Goal: Information Seeking & Learning: Check status

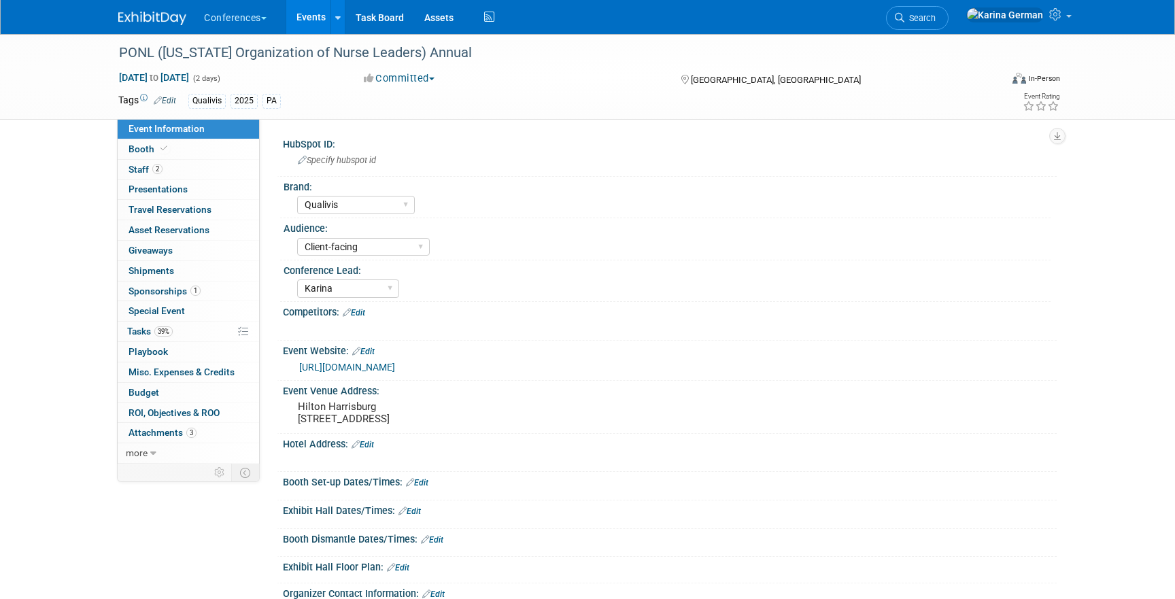
select select "Qualivis"
select select "Client-facing"
select select "Karina"
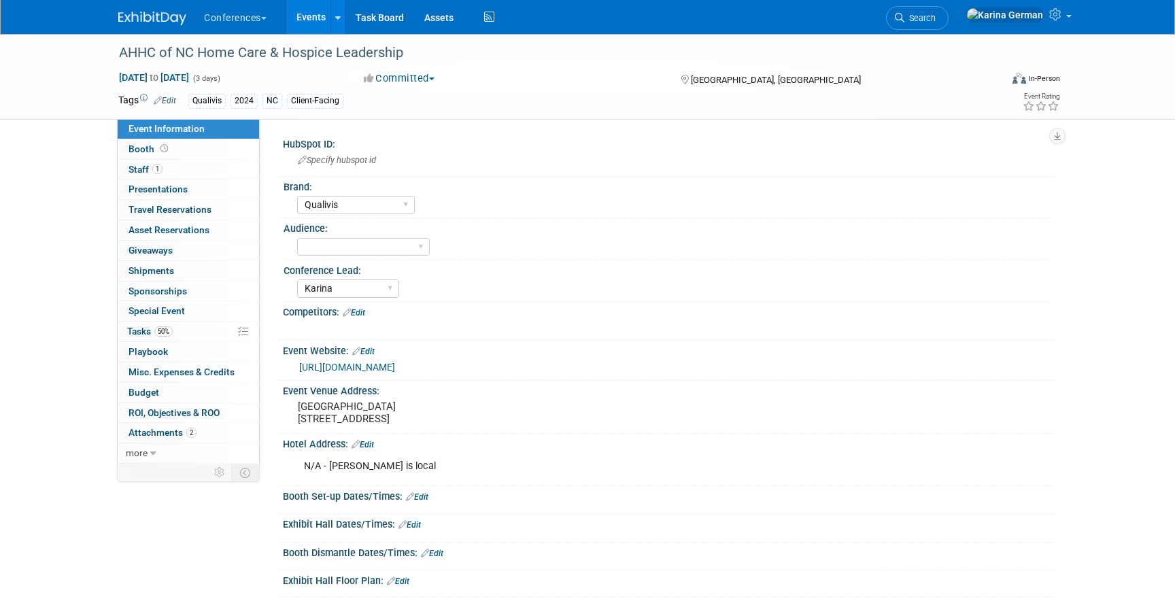
select select "Qualivis"
select select "Karina"
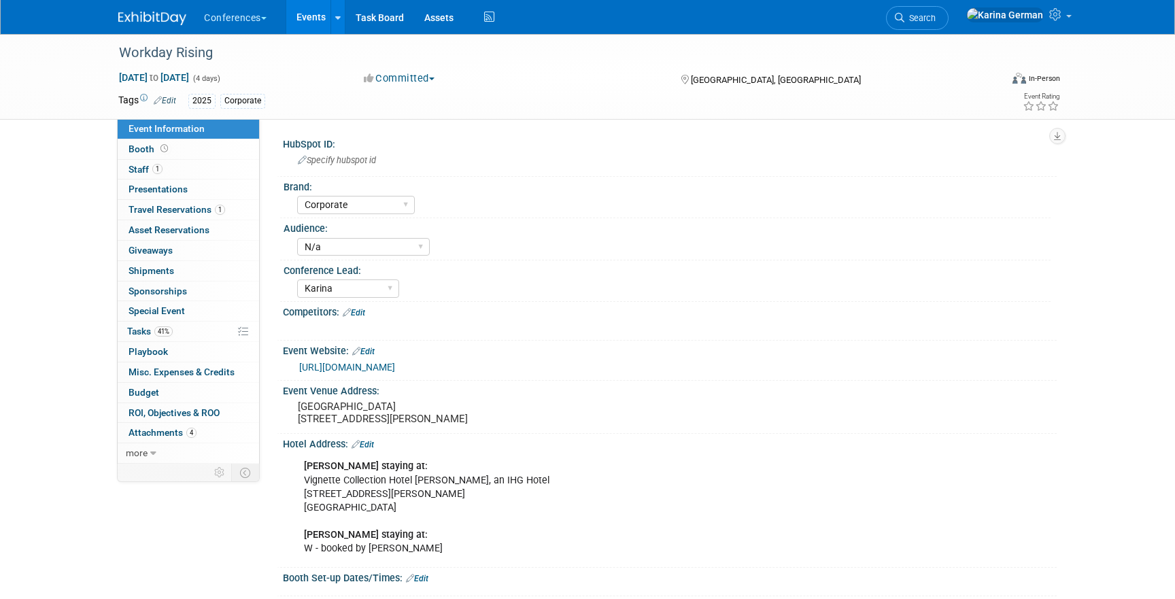
select select "Corporate"
select select "N/a"
select select "Karina"
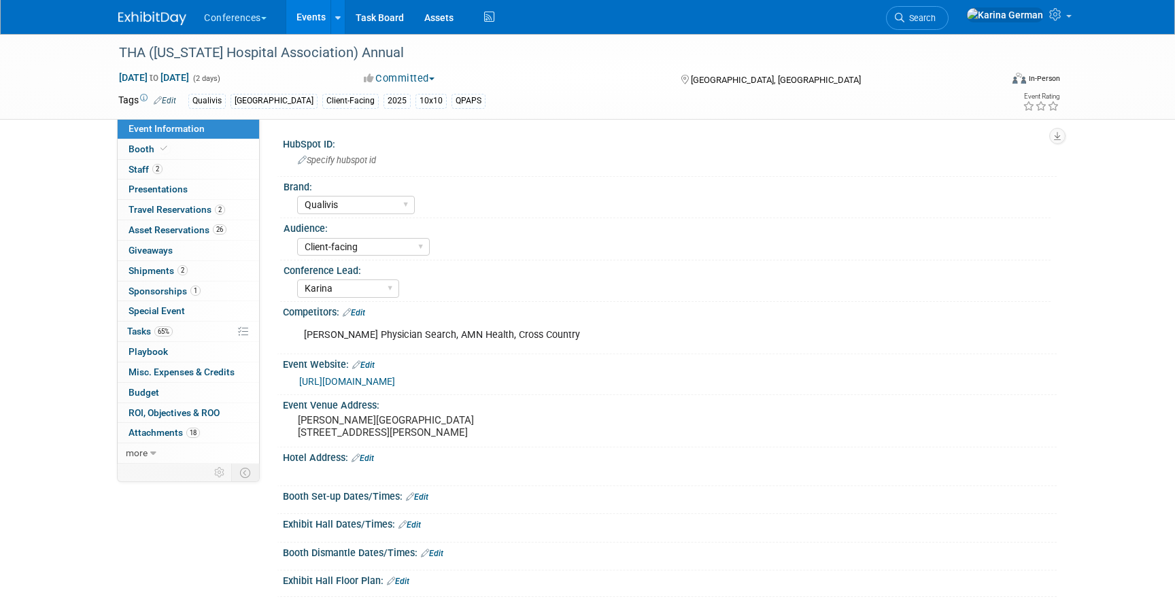
select select "Qualivis"
select select "Client-facing"
select select "Karina"
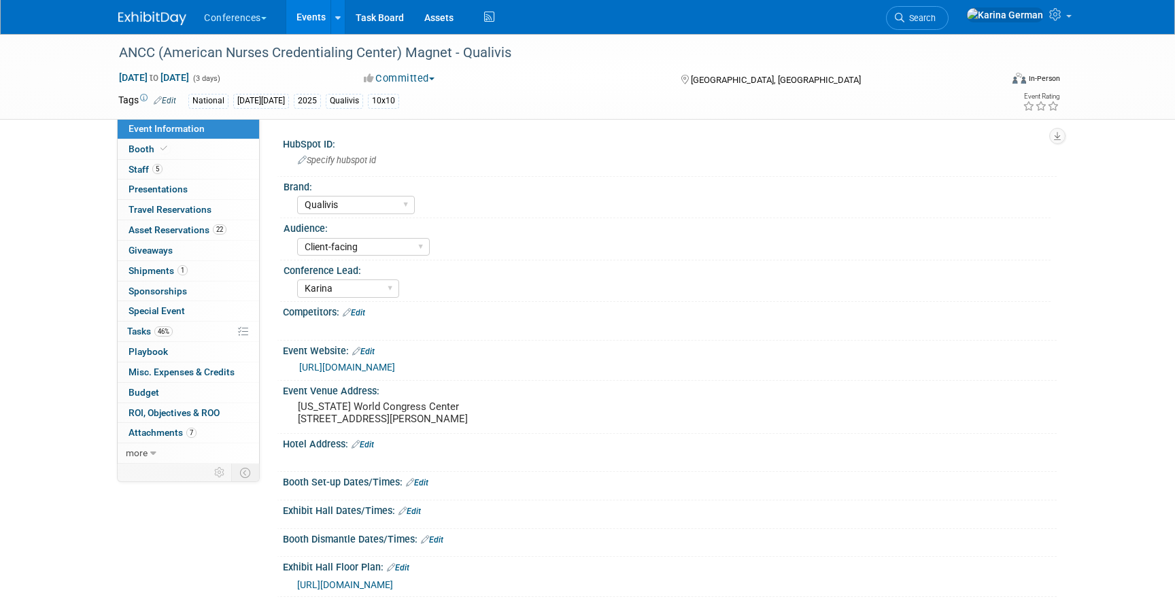
select select "Qualivis"
select select "Client-facing"
select select "Karina"
click at [320, 23] on link "Events" at bounding box center [311, 17] width 50 height 34
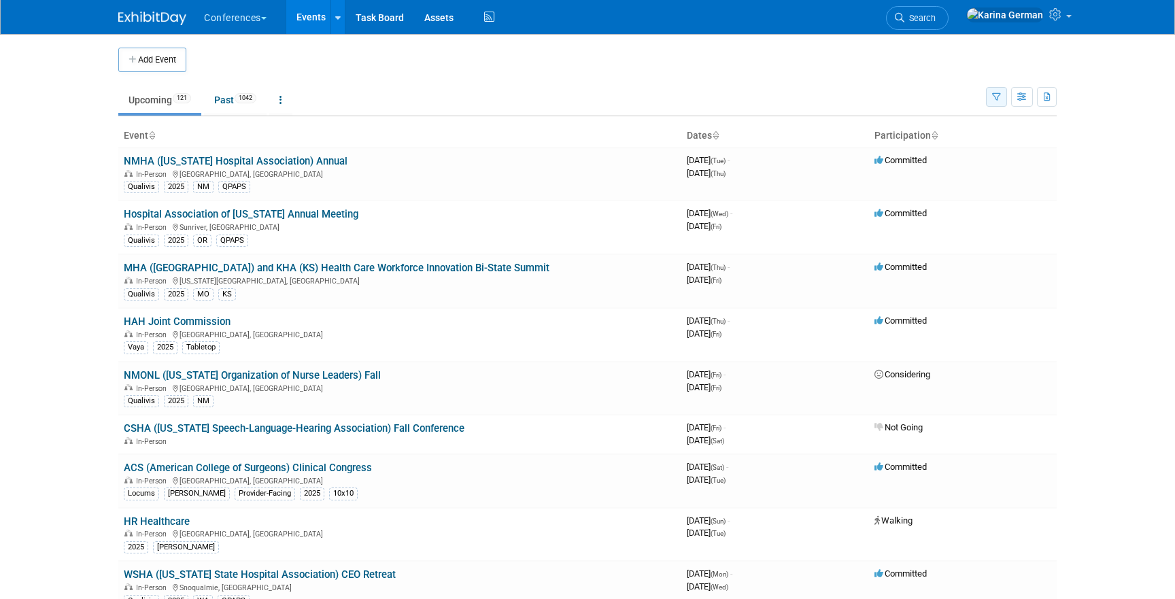
click at [992, 90] on button "button" at bounding box center [996, 97] width 21 height 20
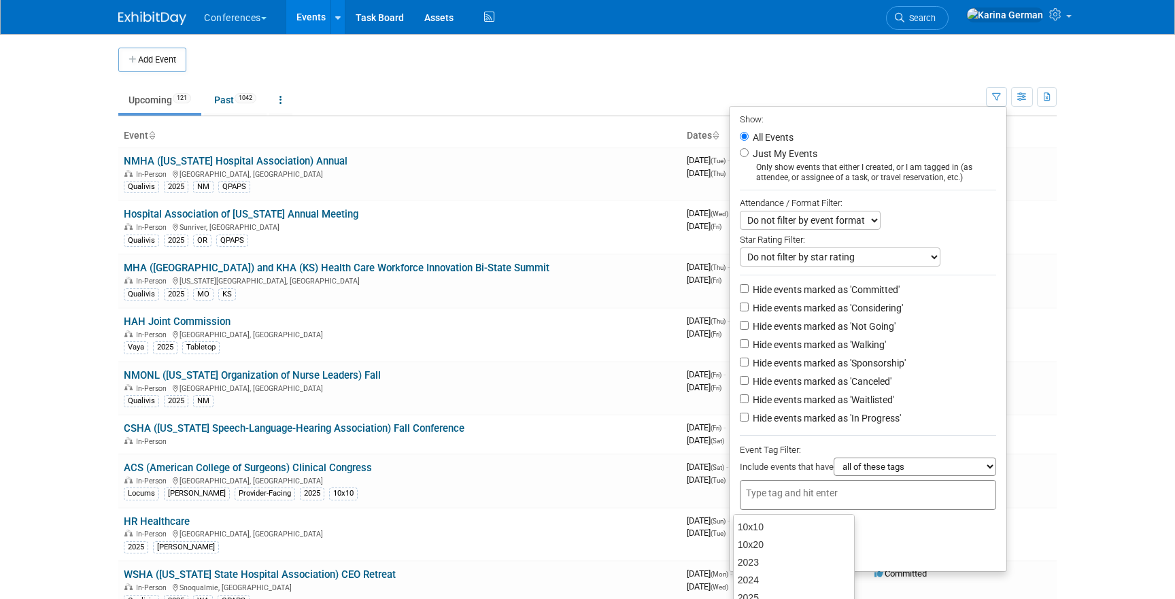
click at [814, 491] on input "text" at bounding box center [800, 493] width 109 height 14
type input "quali"
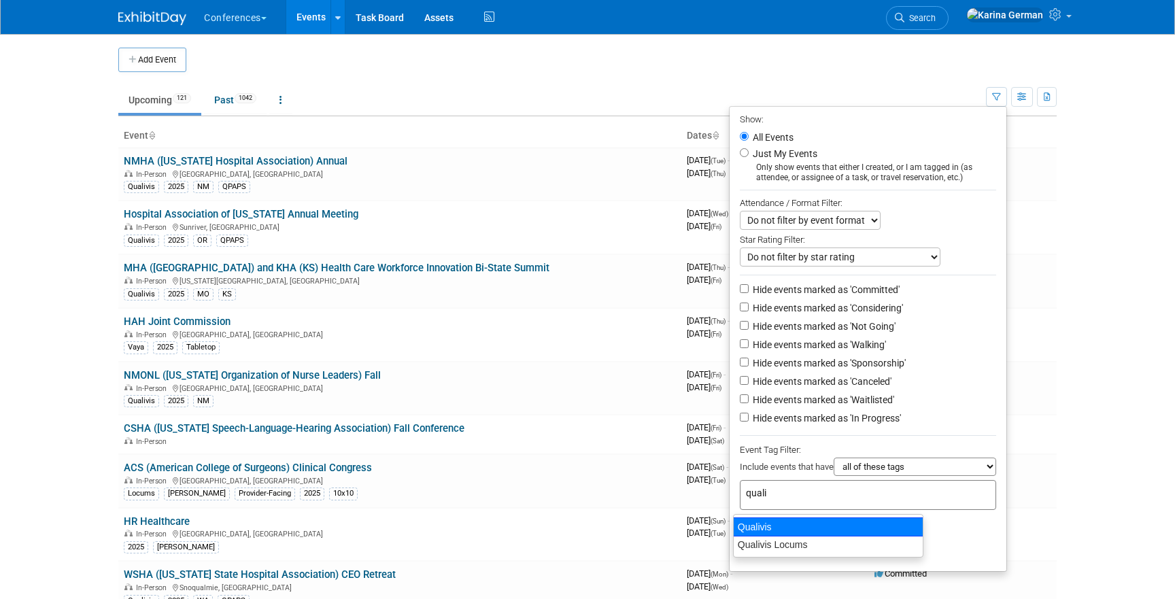
click at [867, 528] on div "Qualivis" at bounding box center [828, 526] width 190 height 19
type input "Qualivis"
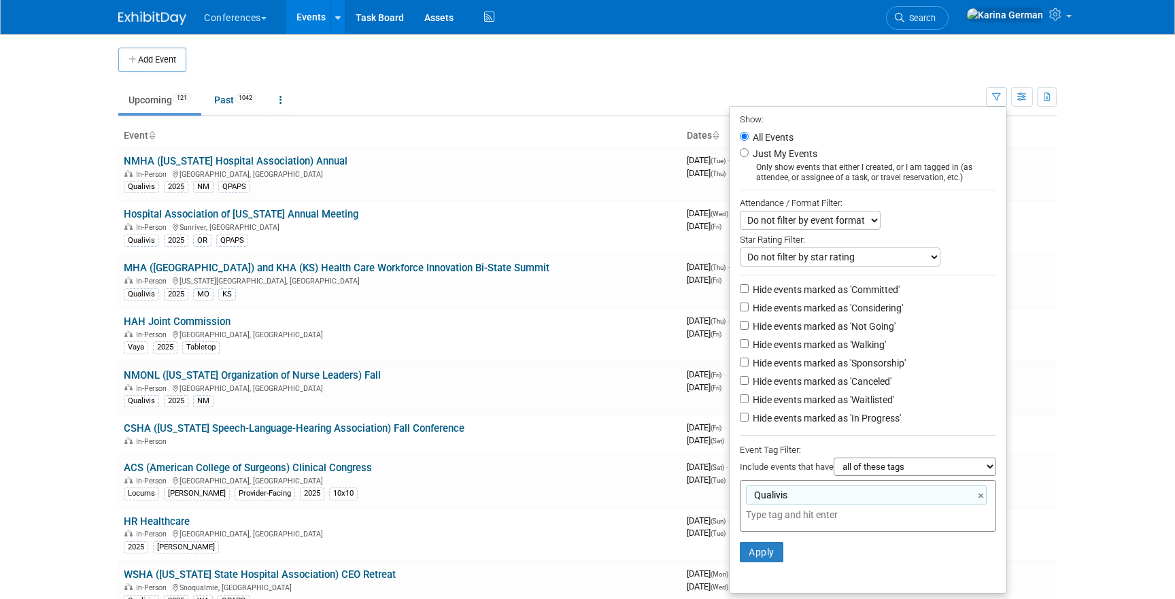
click at [776, 547] on li "Apply Clear Filters" at bounding box center [867, 552] width 277 height 41
click at [768, 550] on button "Apply" at bounding box center [762, 552] width 44 height 20
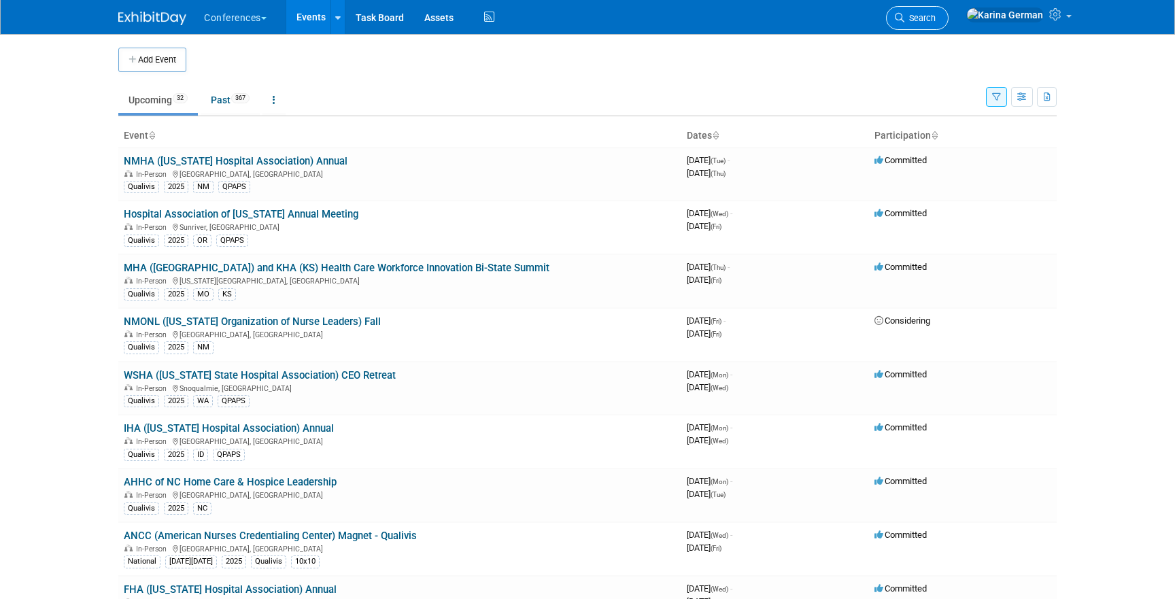
click at [948, 23] on link "Search" at bounding box center [917, 18] width 63 height 24
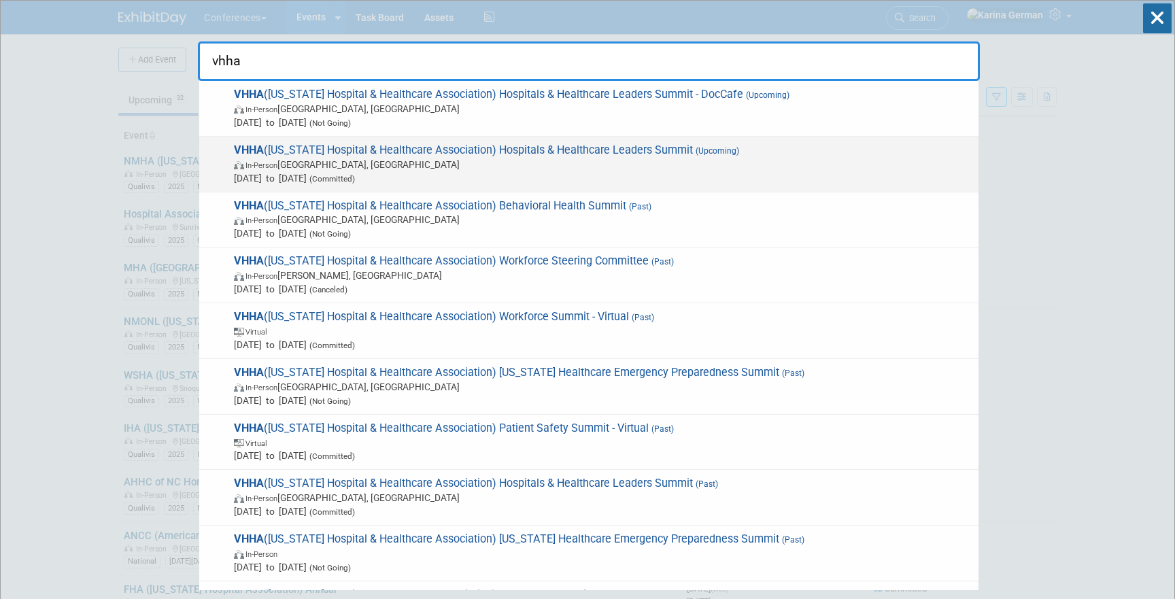
type input "vhha"
click at [566, 160] on span "In-Person Hot Springs, VA" at bounding box center [603, 165] width 738 height 14
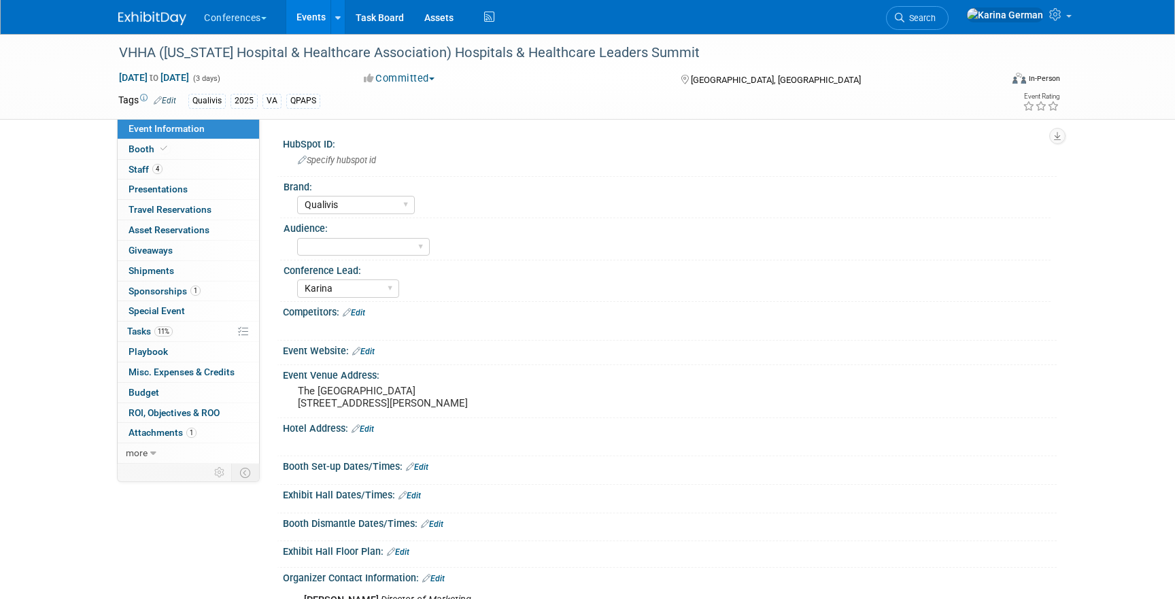
select select "Qualivis"
select select "Karina"
click at [458, 61] on div "VHHA ([US_STATE] Hospital & Healthcare Association) Hospitals & Healthcare Lead…" at bounding box center [546, 53] width 865 height 24
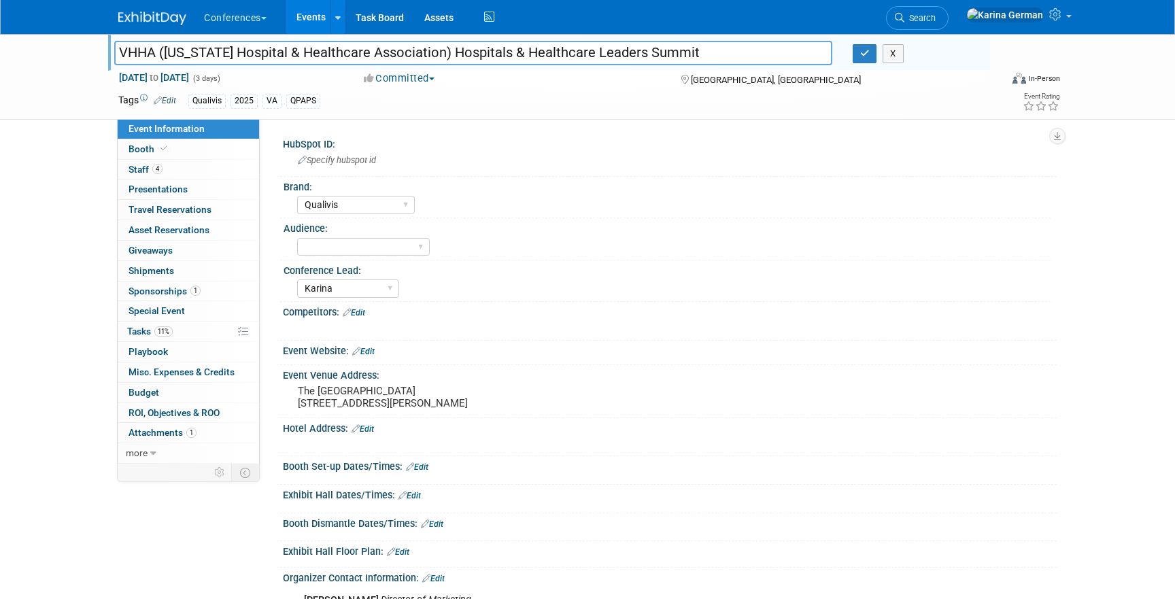
drag, startPoint x: 430, startPoint y: 50, endPoint x: 708, endPoint y: 50, distance: 277.4
click at [708, 50] on input "VHHA ([US_STATE] Hospital & Healthcare Association) Hospitals & Healthcare Lead…" at bounding box center [473, 53] width 718 height 24
click at [199, 166] on link "4 Staff 4" at bounding box center [188, 170] width 141 height 20
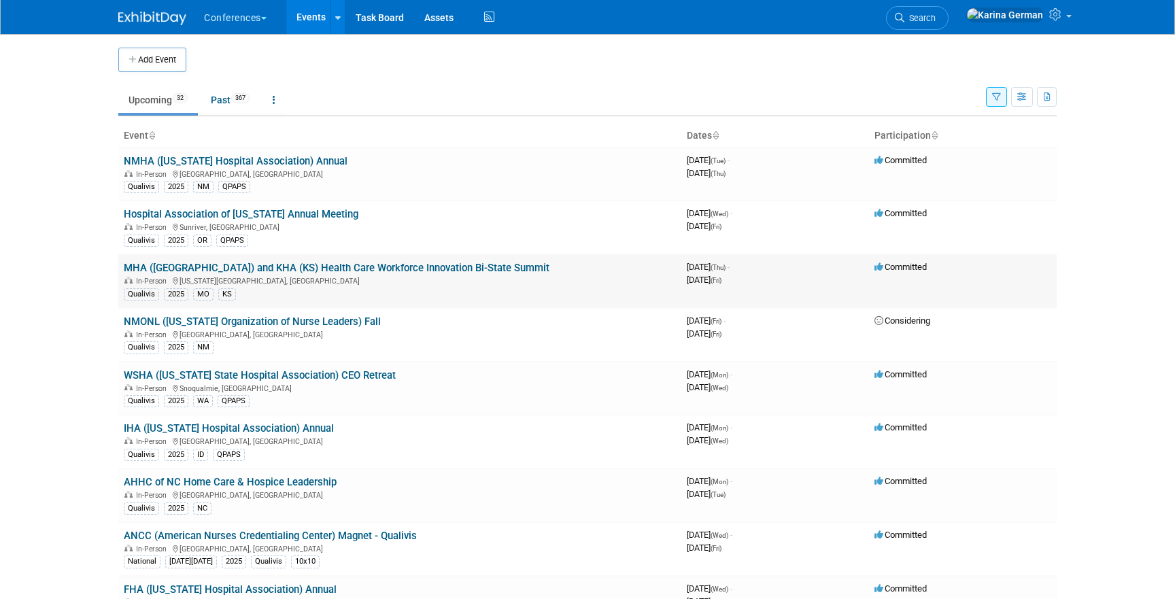
click at [334, 267] on link "MHA ([GEOGRAPHIC_DATA]) and KHA (KS) Health Care Workforce Innovation Bi-State …" at bounding box center [337, 268] width 426 height 12
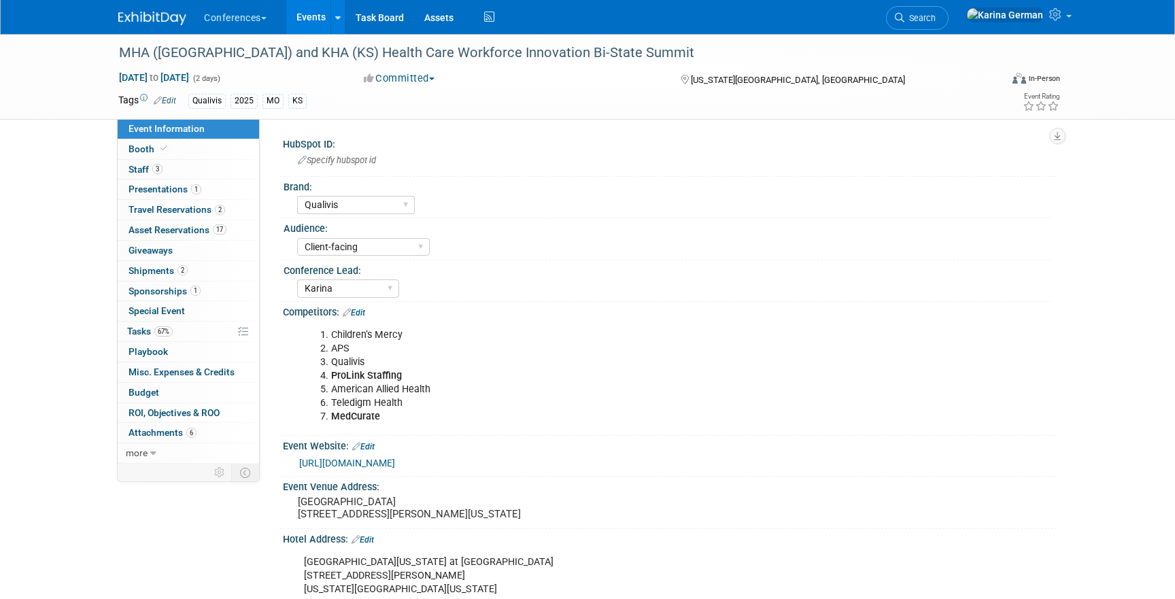
select select "Qualivis"
select select "Client-facing"
select select "Karina"
click at [153, 205] on span "Travel Reservations 2" at bounding box center [176, 209] width 97 height 11
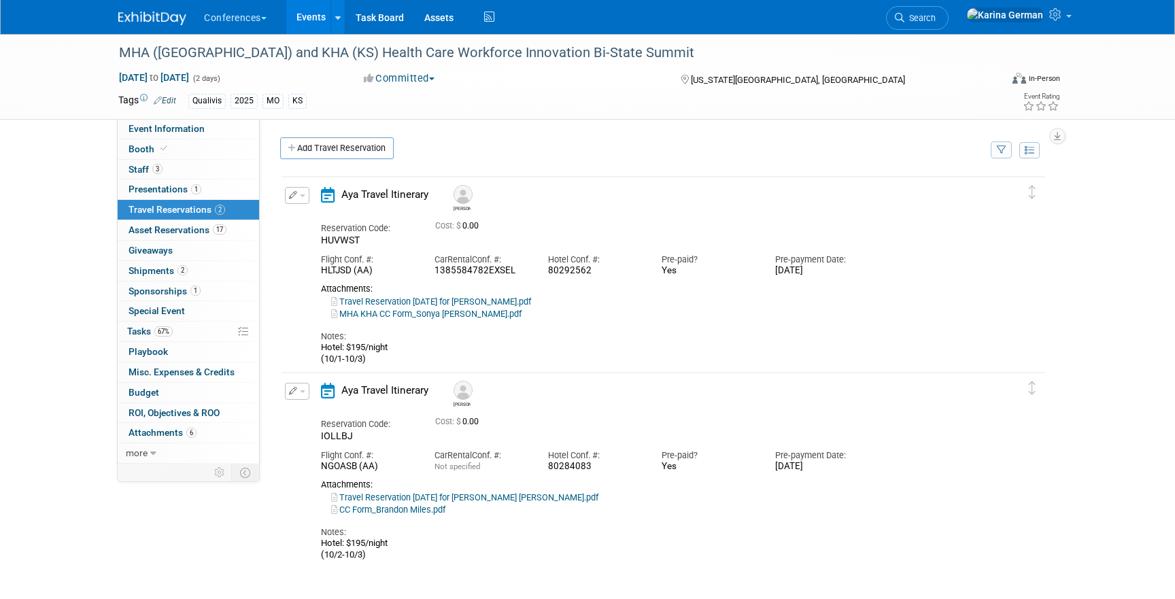
click at [295, 195] on icon "button" at bounding box center [293, 195] width 9 height 8
click at [314, 210] on button "Edit Reservation" at bounding box center [343, 219] width 115 height 20
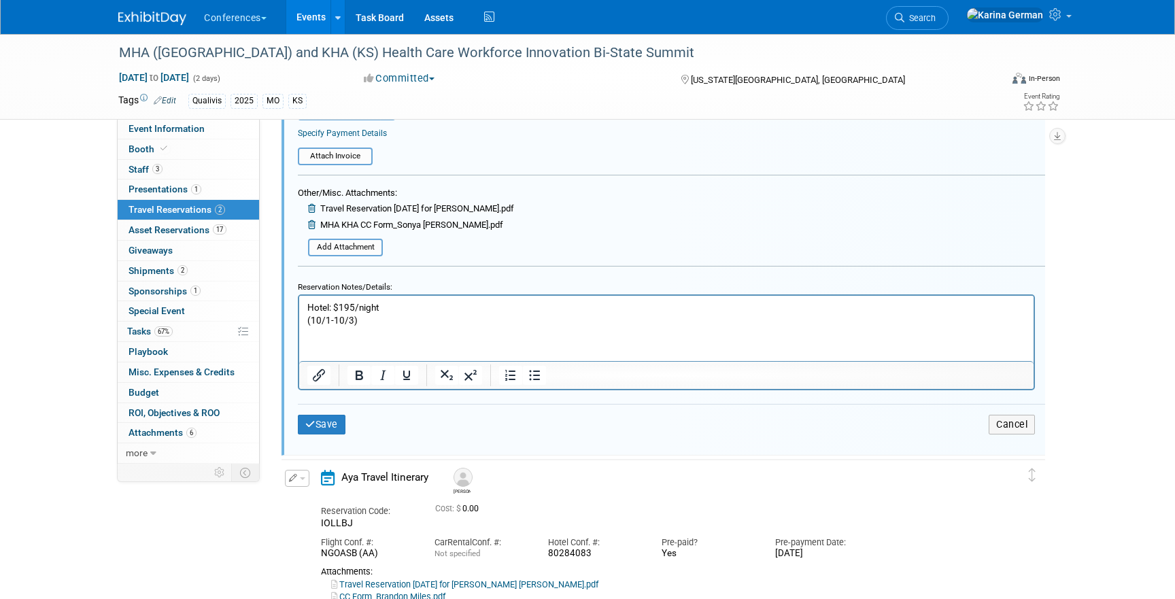
scroll to position [450, 0]
click at [334, 420] on button "Save" at bounding box center [322, 424] width 48 height 20
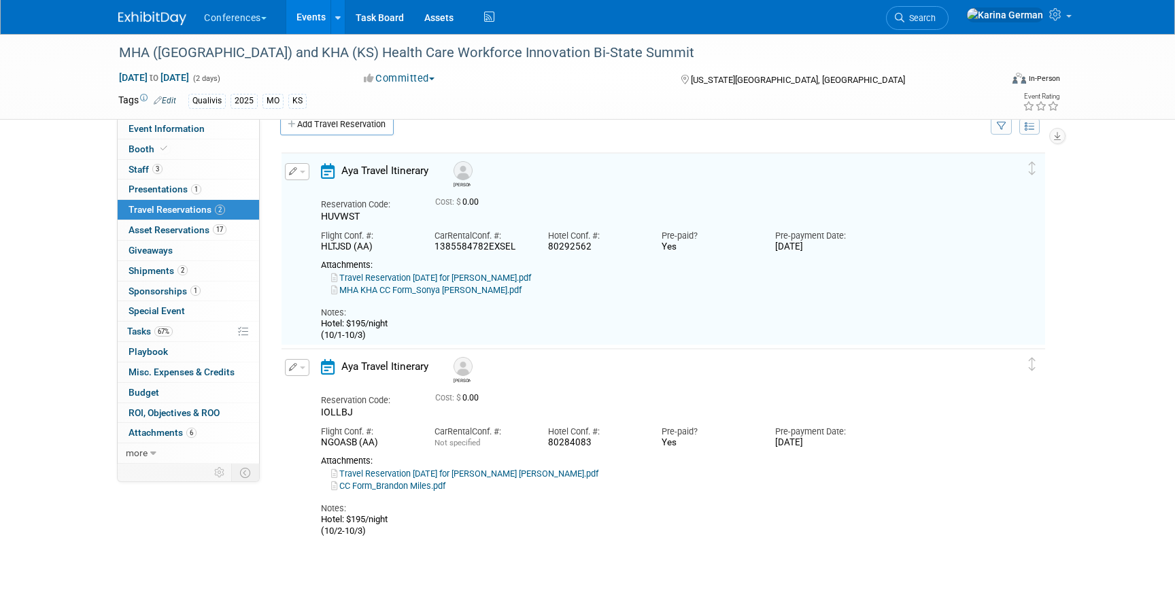
scroll to position [23, 0]
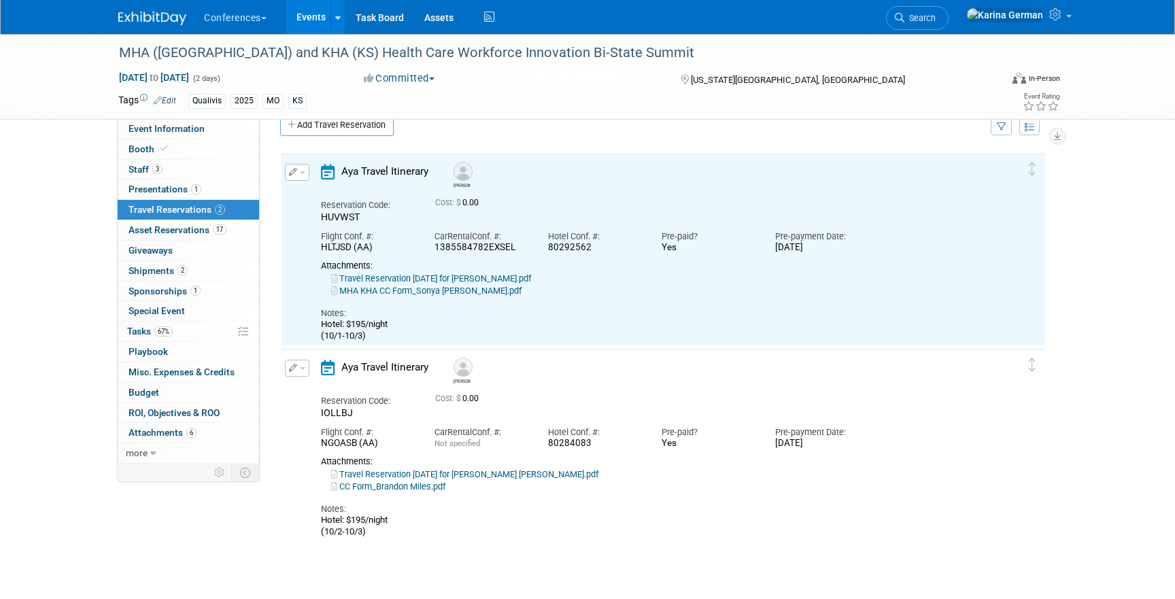
click at [487, 278] on link "Travel Reservation September 29 for SONYA T GARCIA.pdf" at bounding box center [431, 278] width 200 height 10
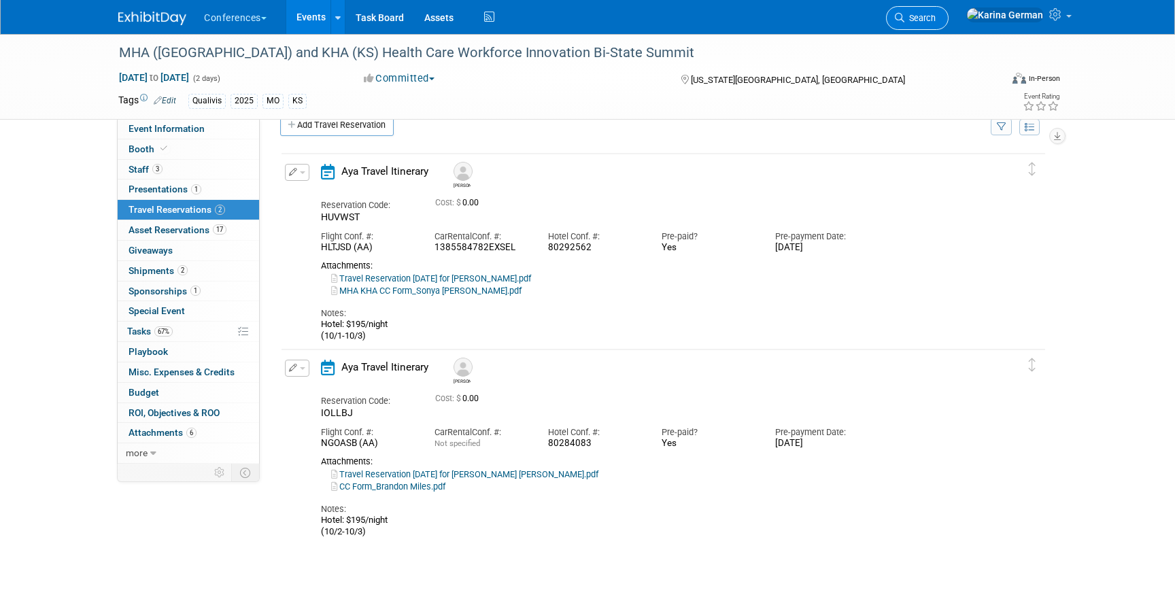
click at [935, 20] on span "Search" at bounding box center [919, 18] width 31 height 10
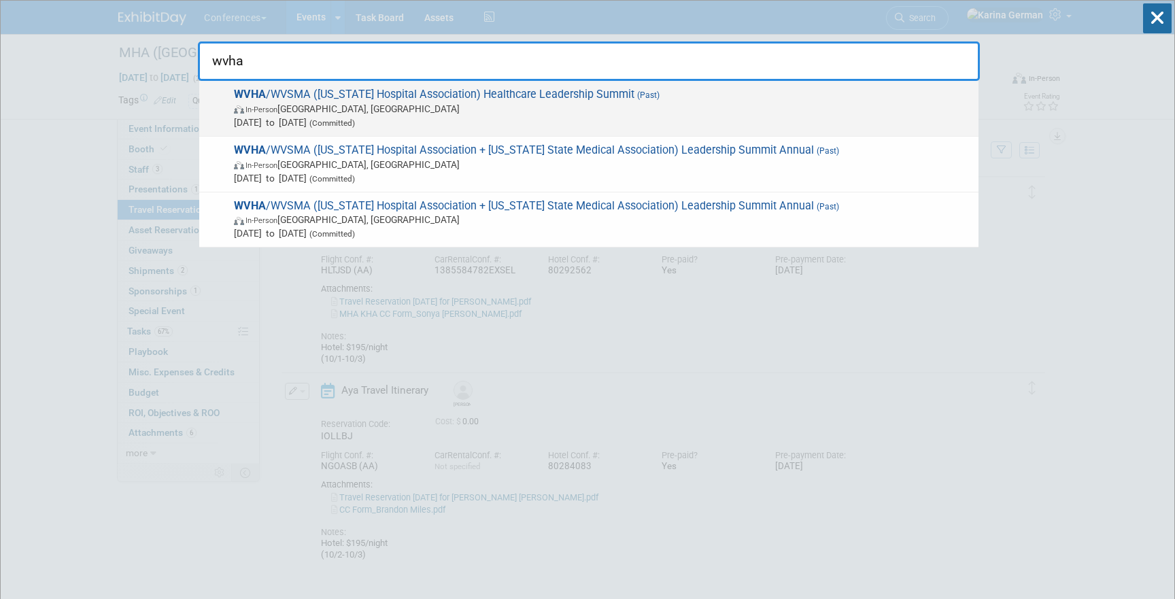
type input "wvha"
click at [542, 93] on span "WVHA /WVSMA (West Virginia Hospital Association) Healthcare Leadership Summit (…" at bounding box center [601, 108] width 742 height 41
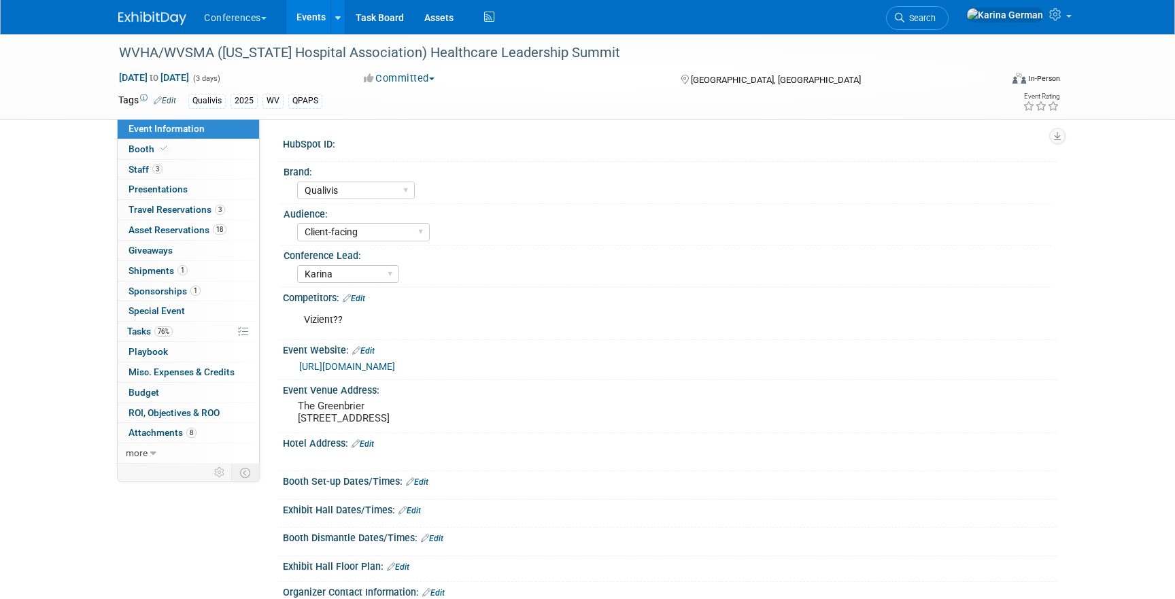
select select "Qualivis"
select select "Client-facing"
select select "Karina"
click at [171, 332] on span "76%" at bounding box center [163, 331] width 18 height 10
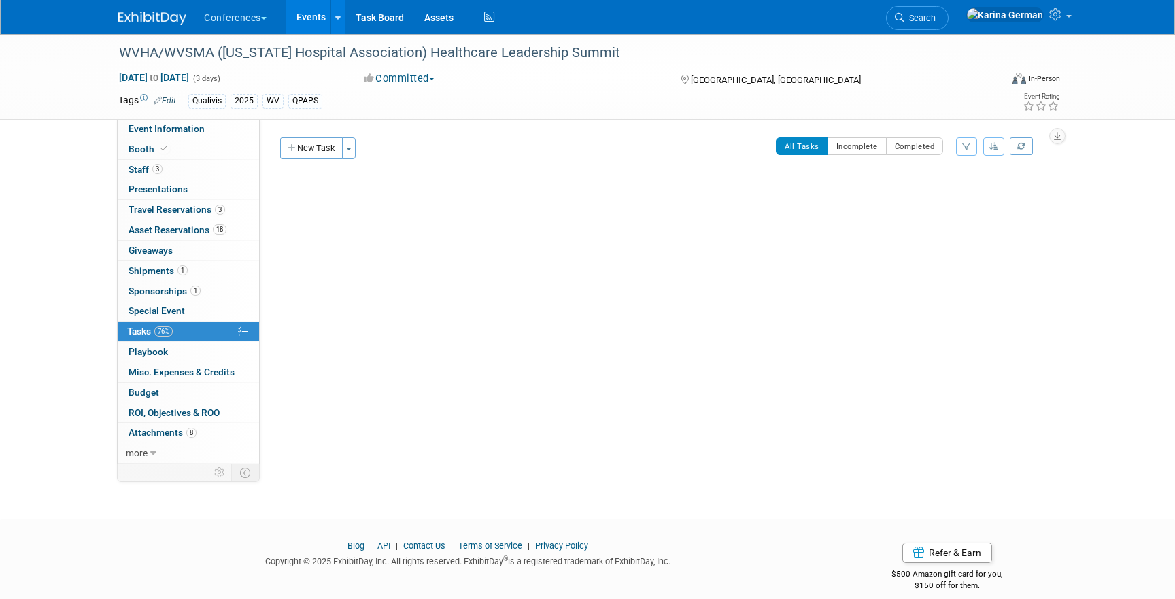
click at [174, 334] on link "76% Tasks 76%" at bounding box center [188, 332] width 141 height 20
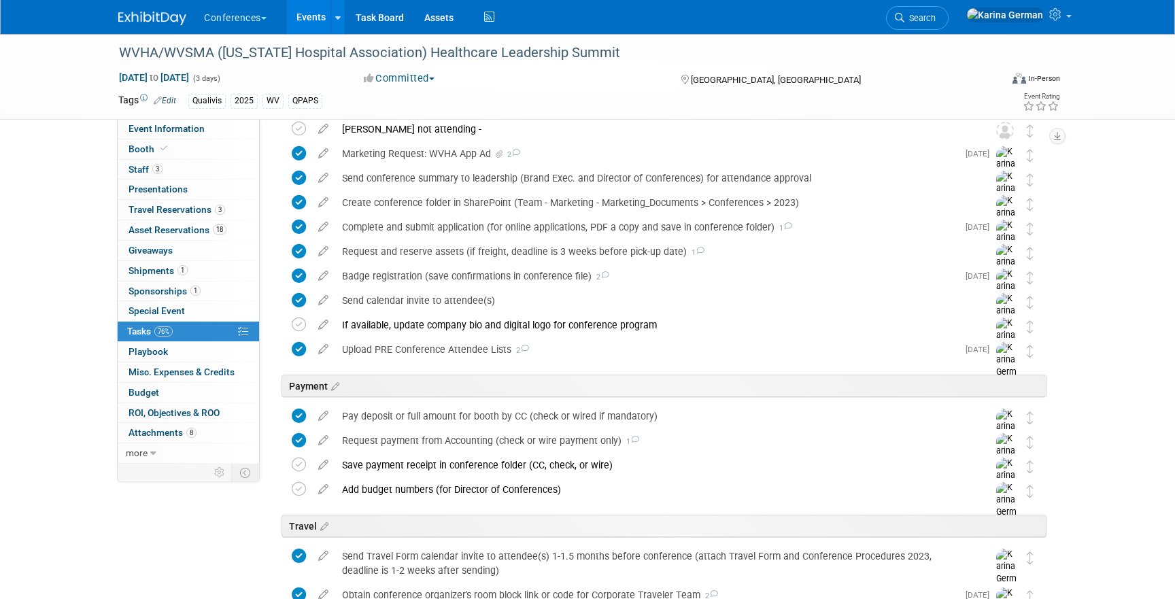
scroll to position [583, 0]
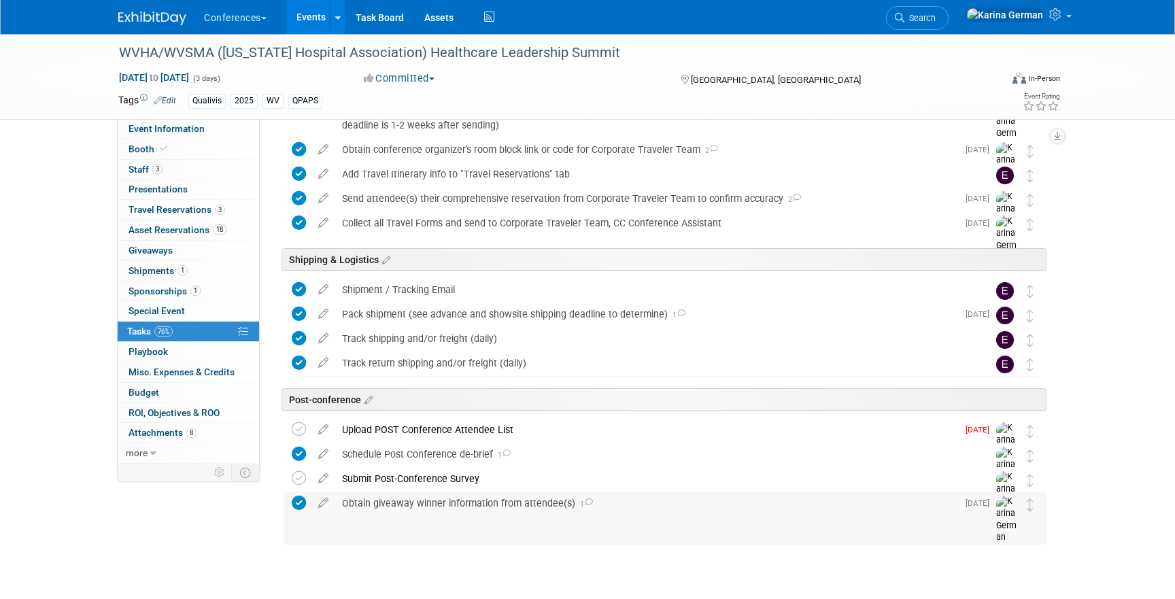
click at [457, 504] on div "Obtain giveaway winner information from attendee(s) 1" at bounding box center [646, 503] width 622 height 23
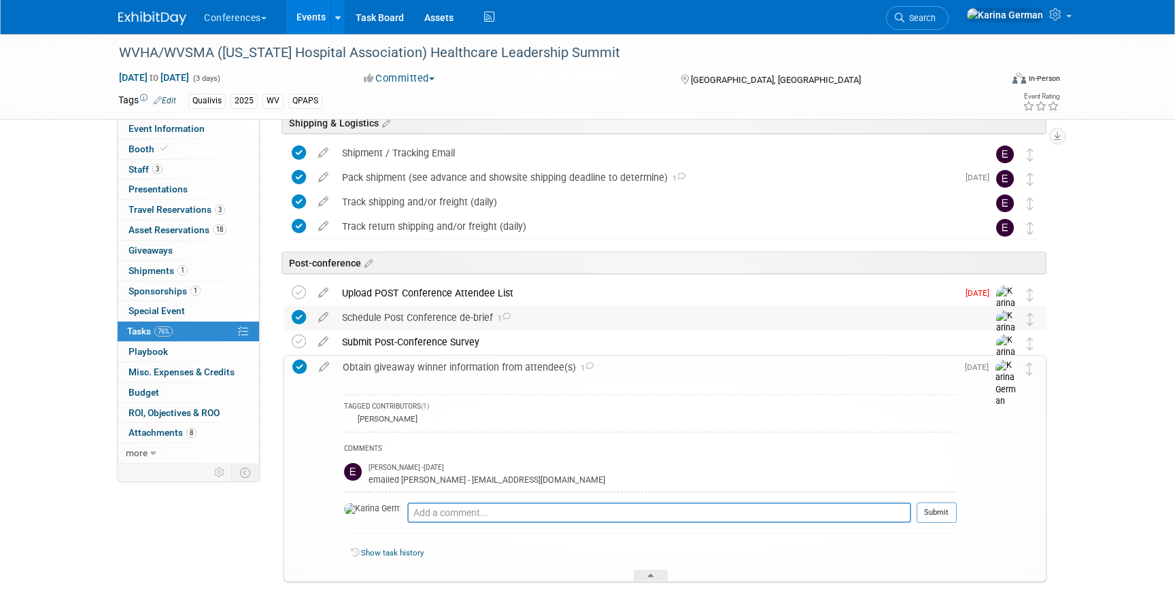
click at [449, 318] on div "Schedule Post Conference de-brief 1" at bounding box center [652, 317] width 634 height 23
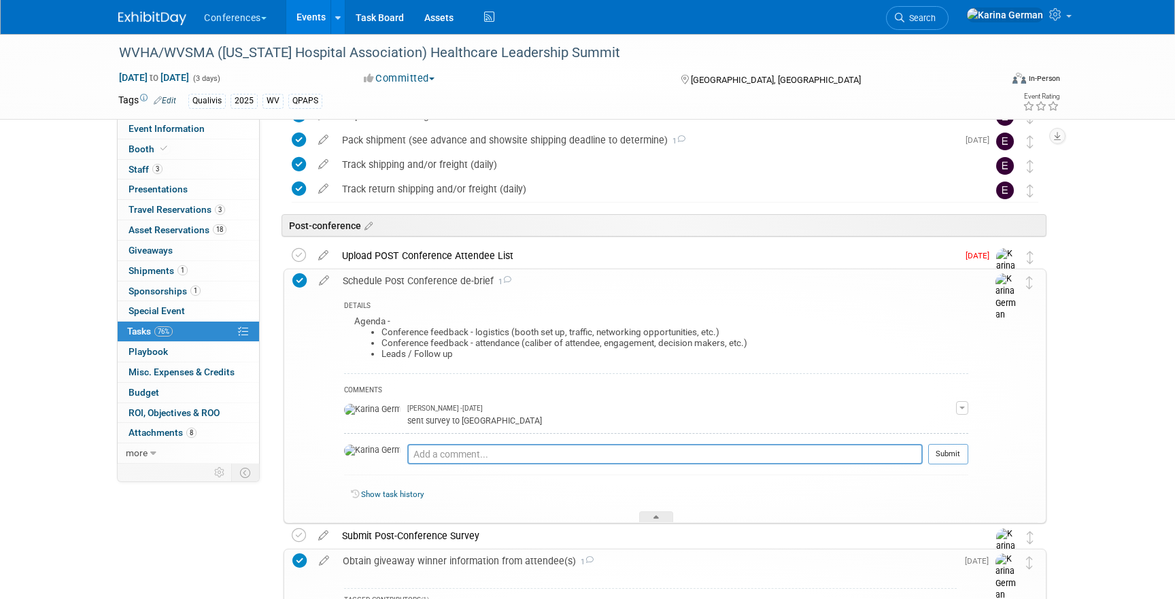
scroll to position [759, 0]
drag, startPoint x: 462, startPoint y: 357, endPoint x: 350, endPoint y: 317, distance: 118.9
click at [350, 317] on div "Agenda - Conference feedback - logistics (booth set up, traffic, networking opp…" at bounding box center [656, 341] width 624 height 61
copy div "Agenda - Conference feedback - logistics (booth set up, traffic, networking opp…"
click at [948, 11] on link "Search" at bounding box center [917, 18] width 63 height 24
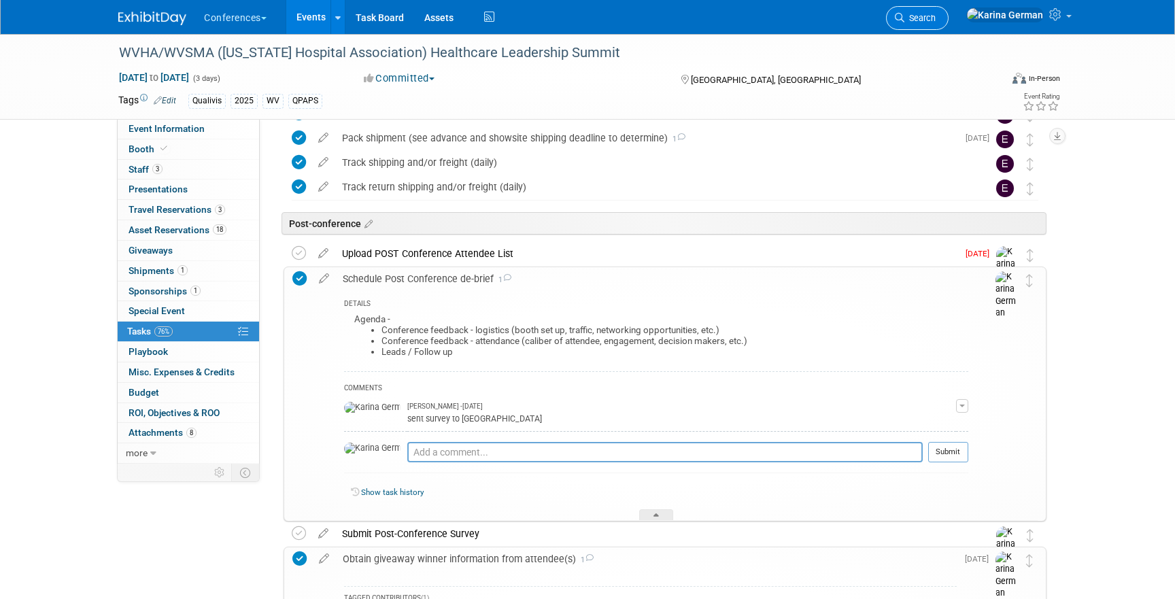
scroll to position [0, 0]
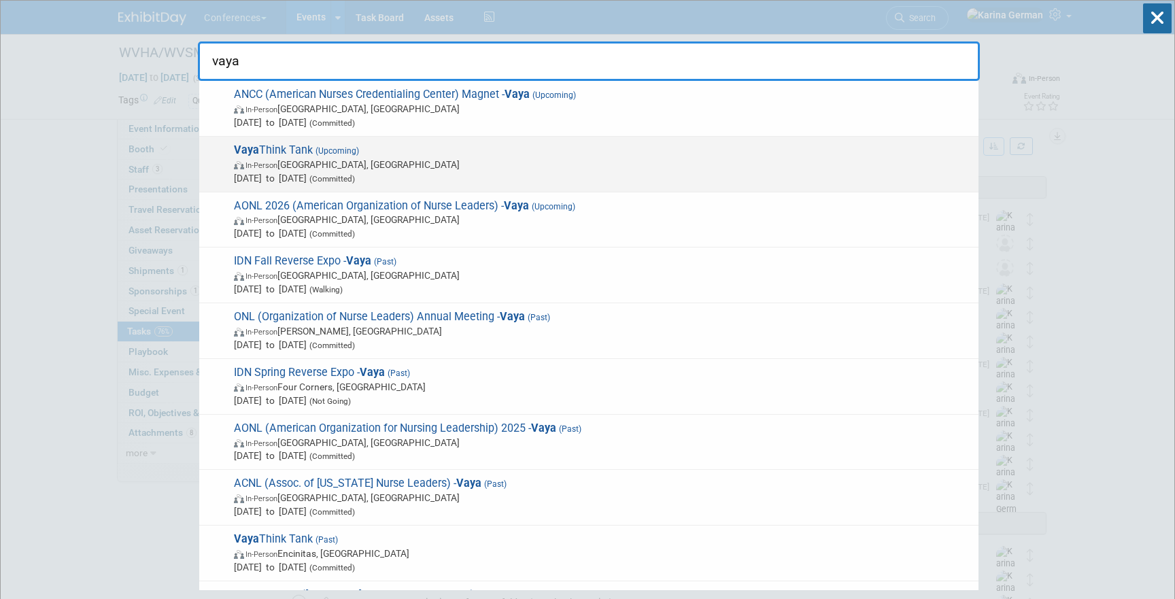
type input "vaya"
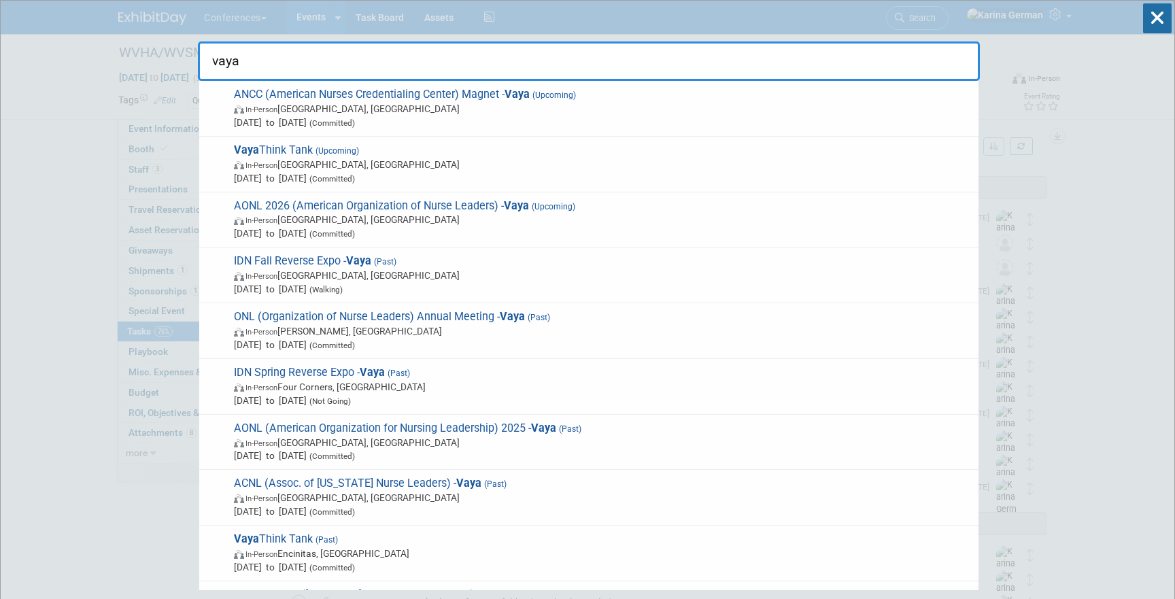
click at [275, 55] on input "vaya" at bounding box center [589, 60] width 782 height 39
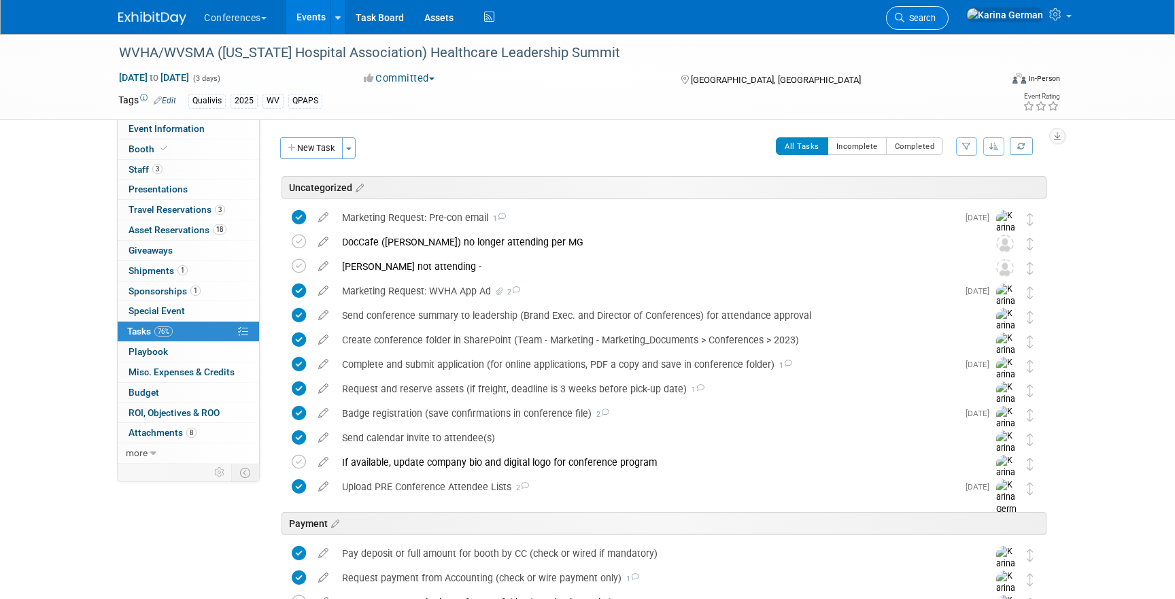
click at [935, 17] on span "Search" at bounding box center [919, 18] width 31 height 10
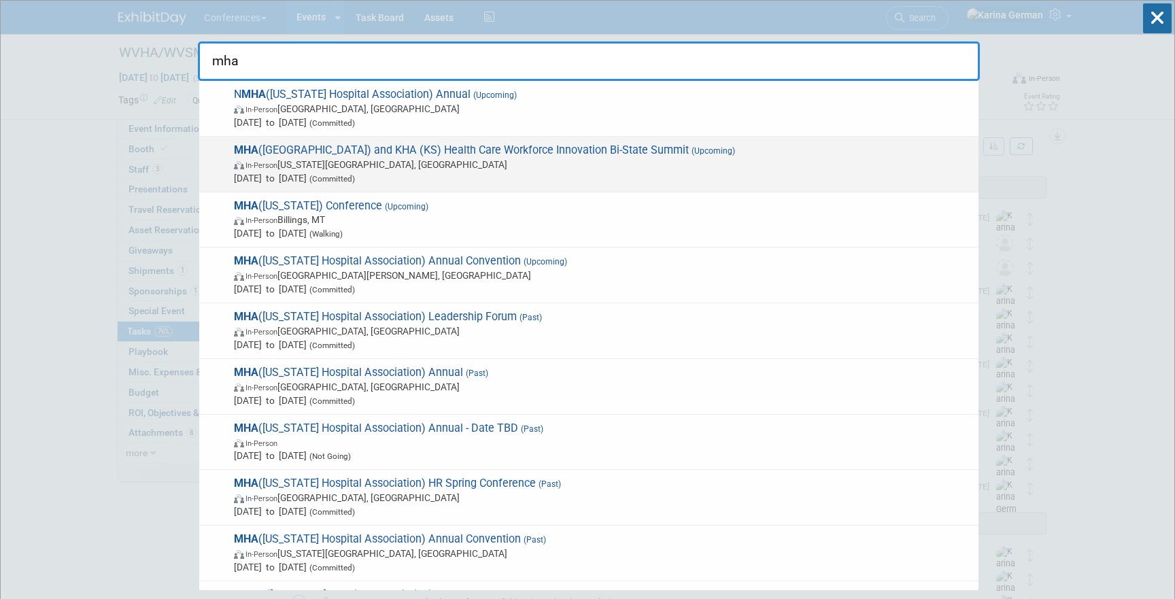
type input "mha"
click at [568, 165] on span "In-Person Kansas City, MO" at bounding box center [603, 165] width 738 height 14
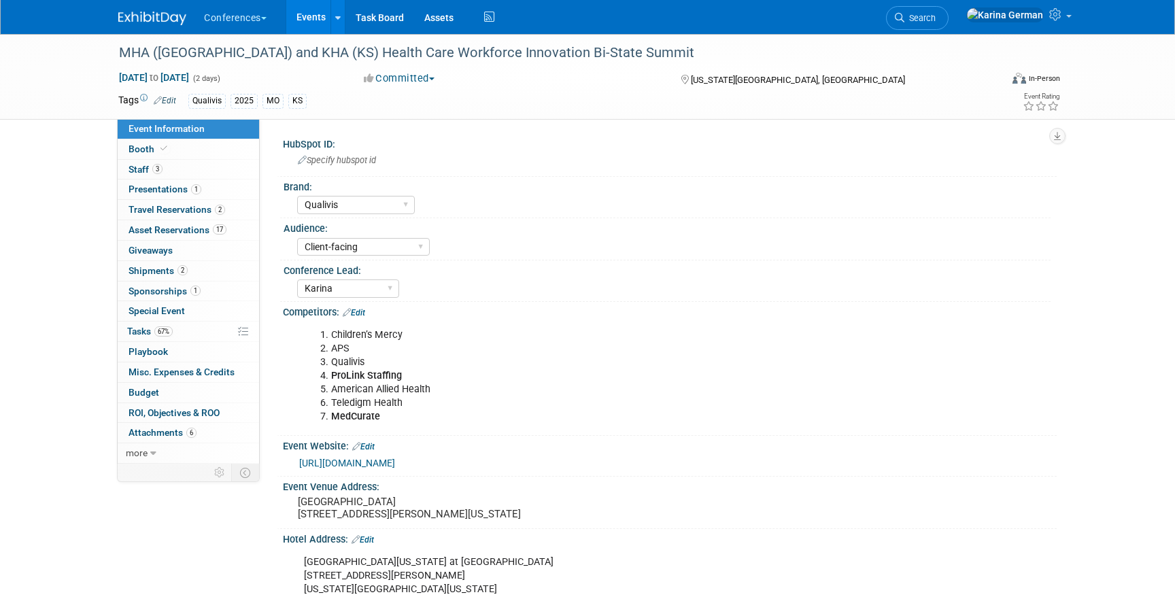
select select "Qualivis"
select select "Client-facing"
select select "Karina"
click at [170, 335] on span "67%" at bounding box center [163, 331] width 18 height 10
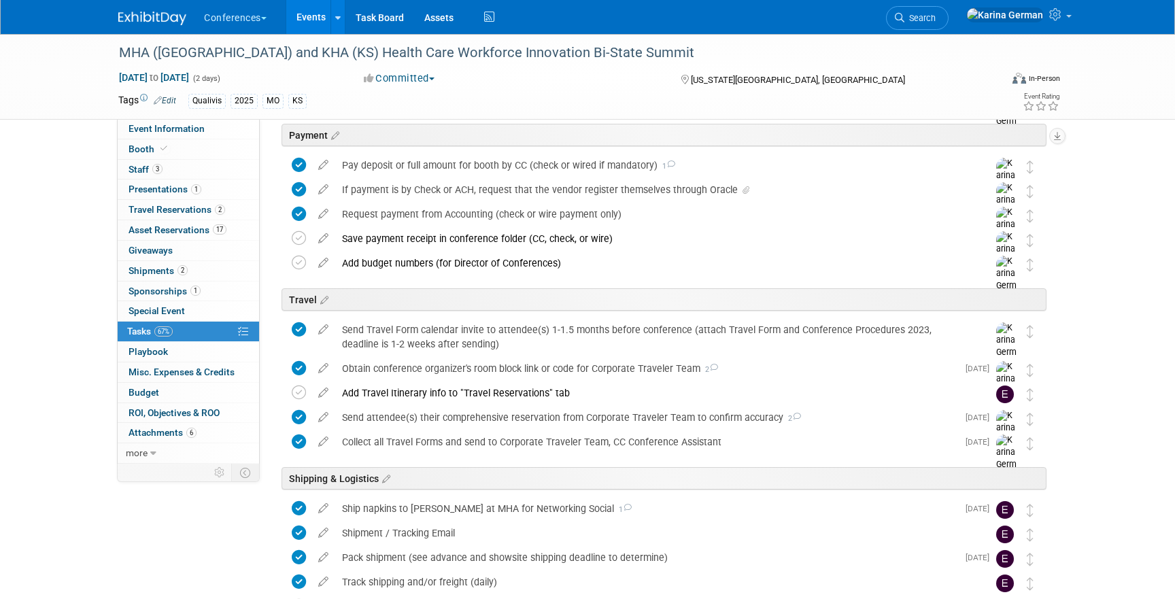
scroll to position [607, 0]
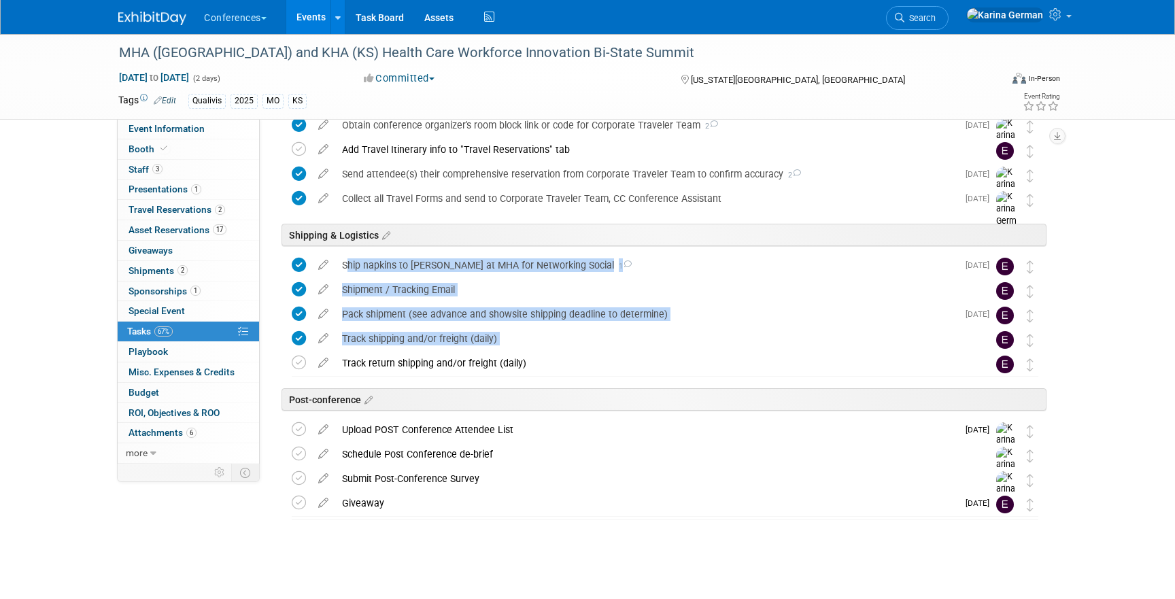
click at [298, 247] on div "MHA ([GEOGRAPHIC_DATA]) and KHA (KS) Health Care Workforce Innovation Bi-State …" at bounding box center [662, 57] width 770 height 918
click at [201, 175] on link "3 Staff 3" at bounding box center [188, 170] width 141 height 20
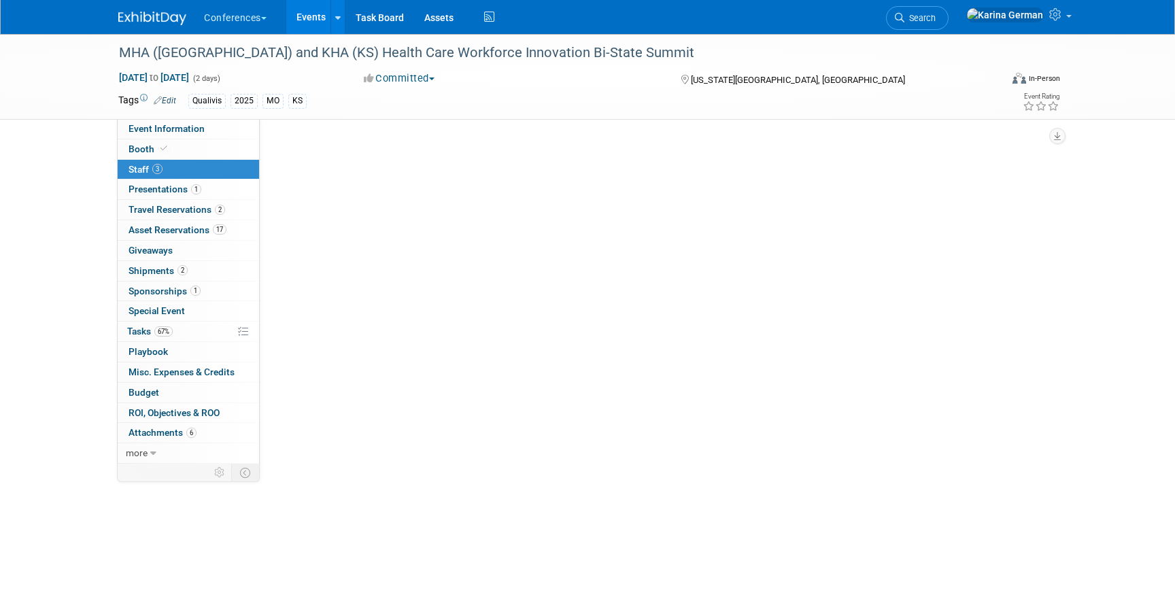
scroll to position [0, 0]
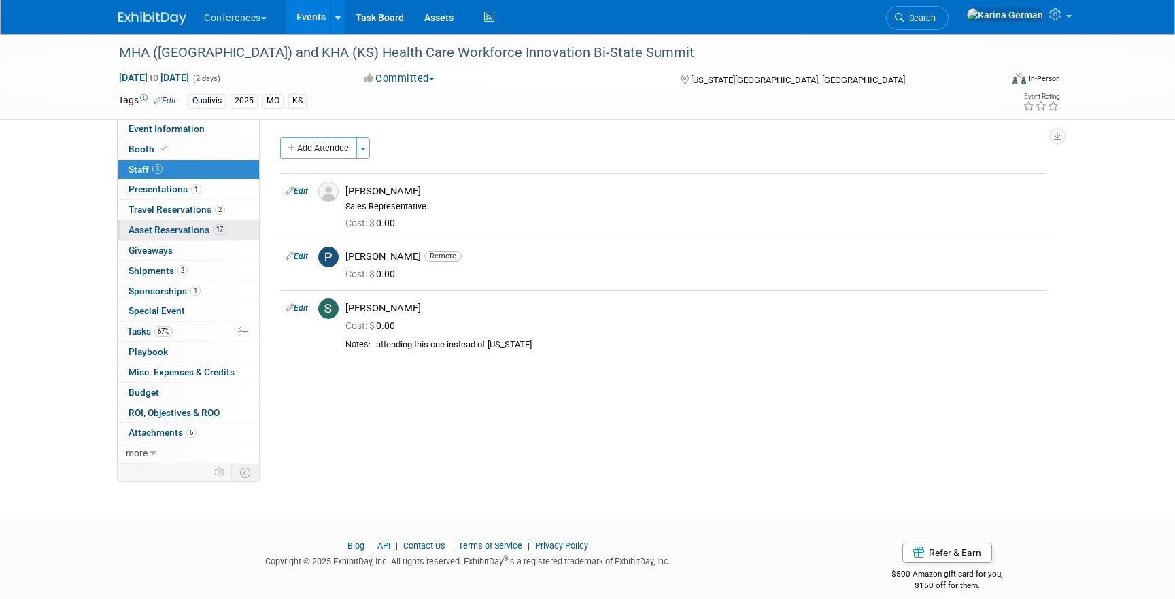
click at [205, 230] on span "Asset Reservations 17" at bounding box center [177, 229] width 98 height 11
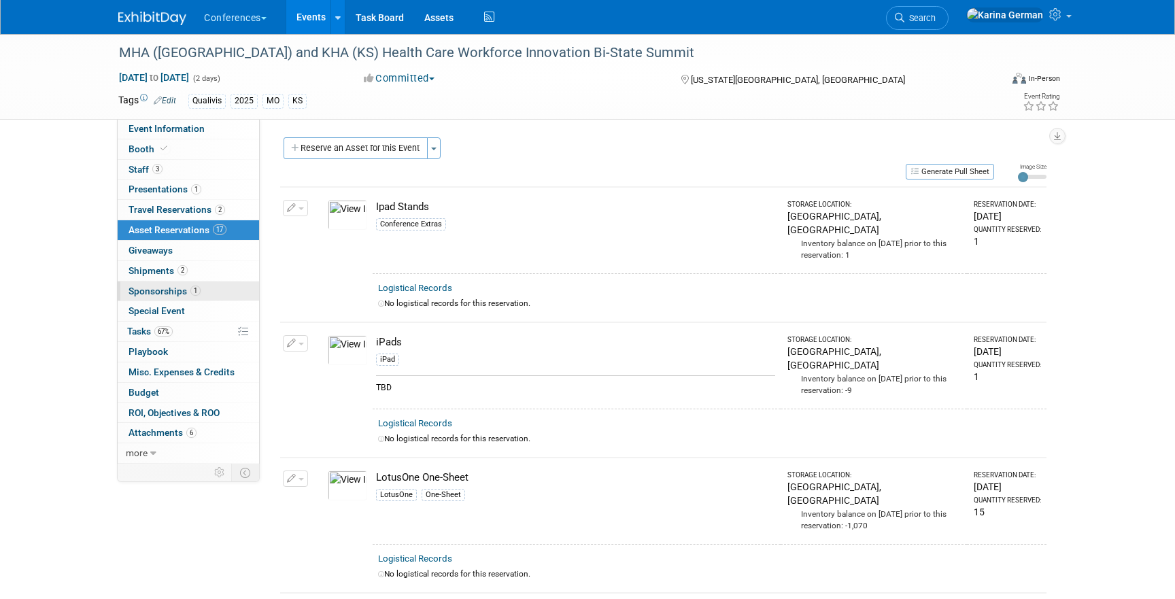
click at [195, 284] on link "1 Sponsorships 1" at bounding box center [188, 291] width 141 height 20
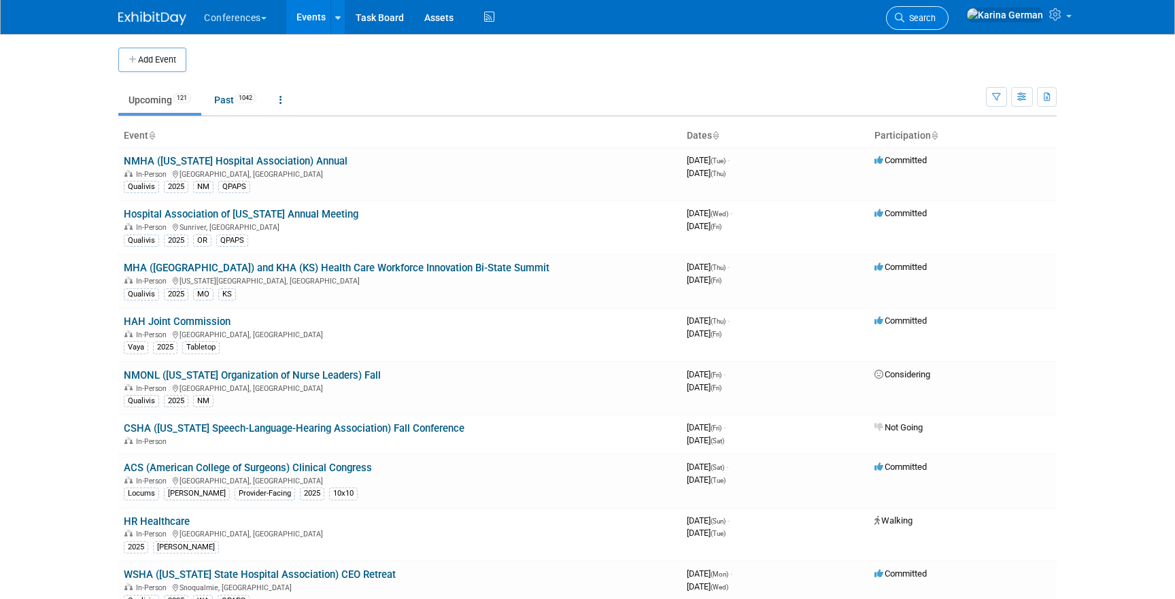
click at [948, 10] on link "Search" at bounding box center [917, 18] width 63 height 24
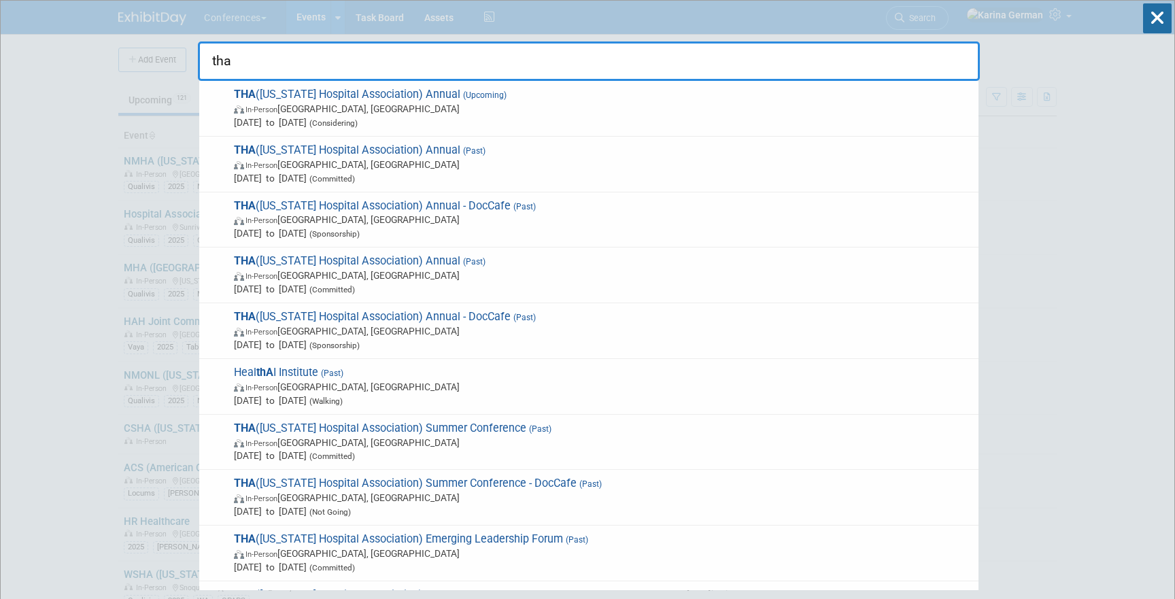
type input "tha"
click at [933, 70] on input "tha" at bounding box center [589, 60] width 782 height 39
click at [1170, 6] on icon at bounding box center [1157, 18] width 29 height 30
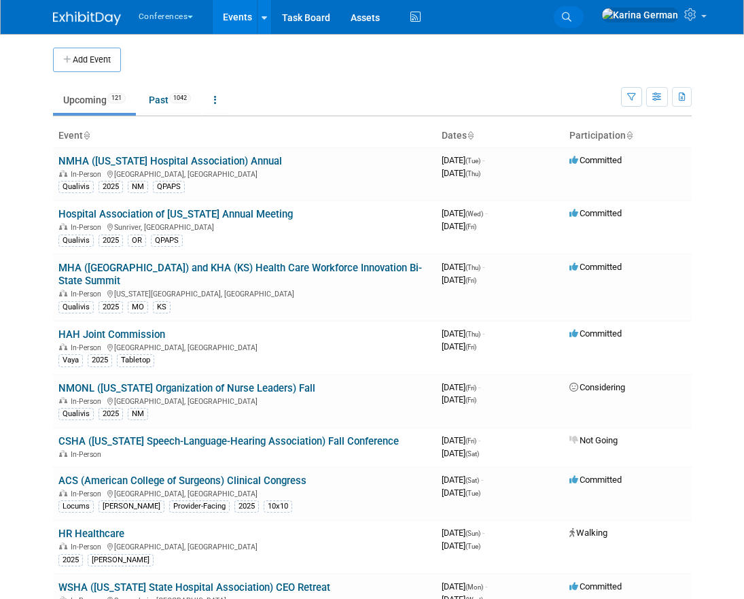
click at [572, 15] on icon at bounding box center [567, 17] width 10 height 10
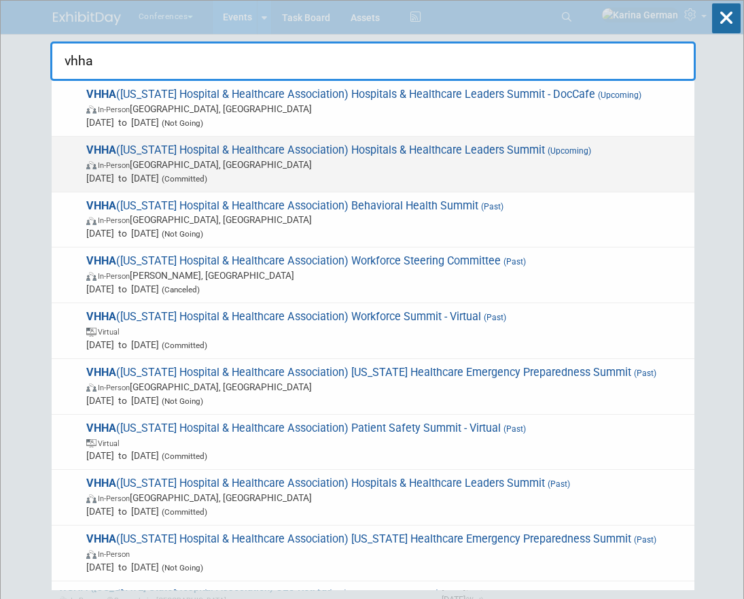
type input "vhha"
click at [496, 177] on span "[DATE] to [DATE] (Committed)" at bounding box center [387, 178] width 602 height 14
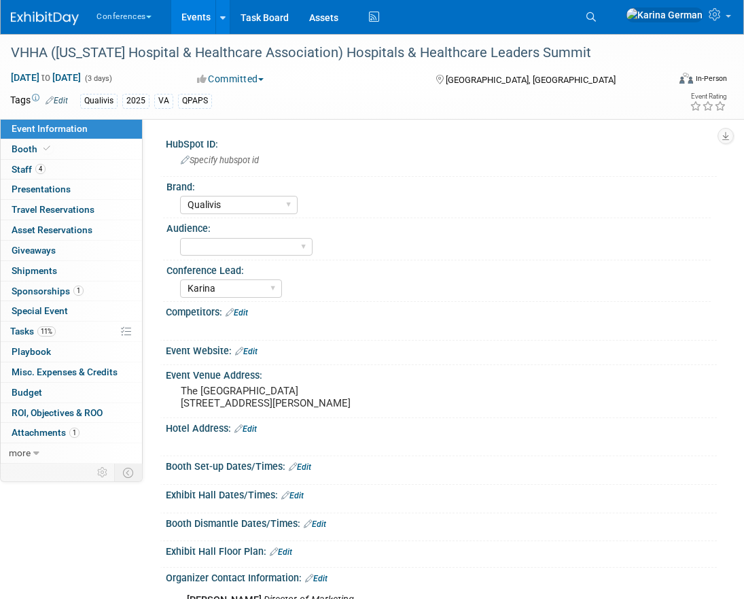
select select "Qualivis"
select select "Karina"
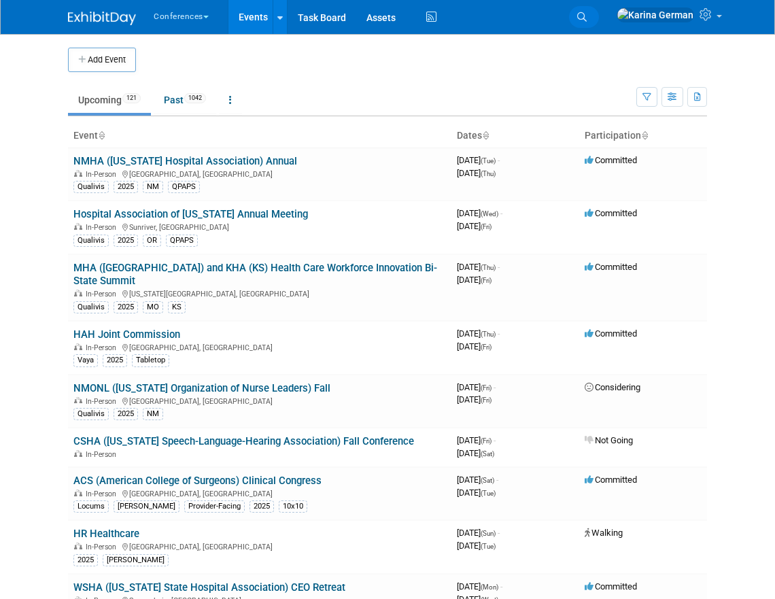
click at [587, 12] on icon at bounding box center [582, 17] width 10 height 10
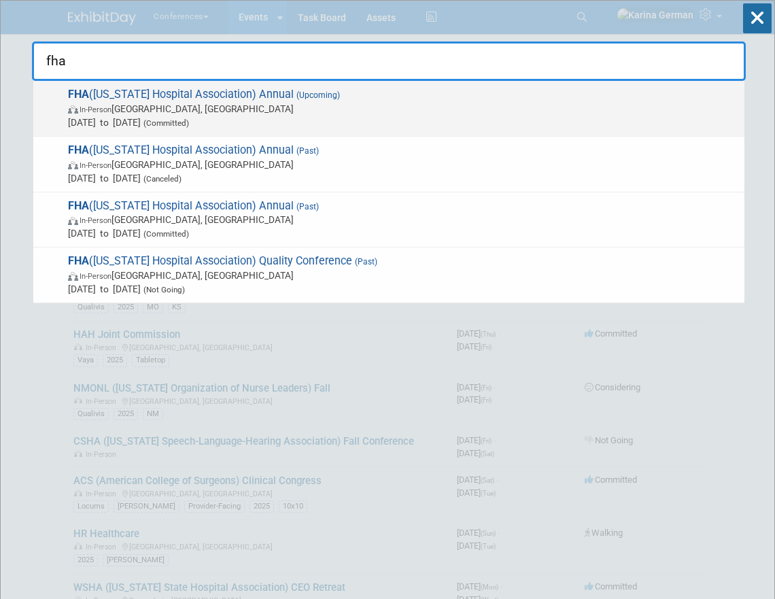
type input "fha"
click at [189, 121] on span "(Committed)" at bounding box center [165, 123] width 48 height 10
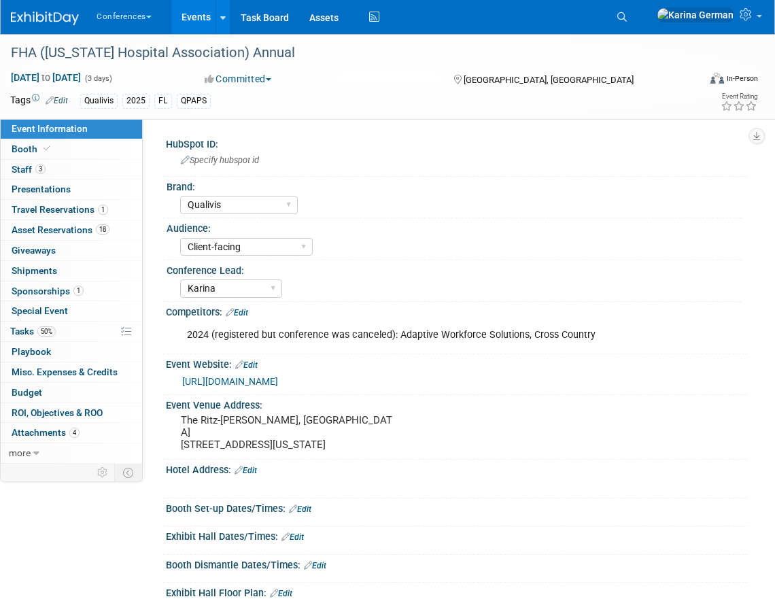
select select "Qualivis"
select select "Client-facing"
select select "Karina"
click at [90, 282] on link "1 Sponsorships 1" at bounding box center [71, 291] width 141 height 20
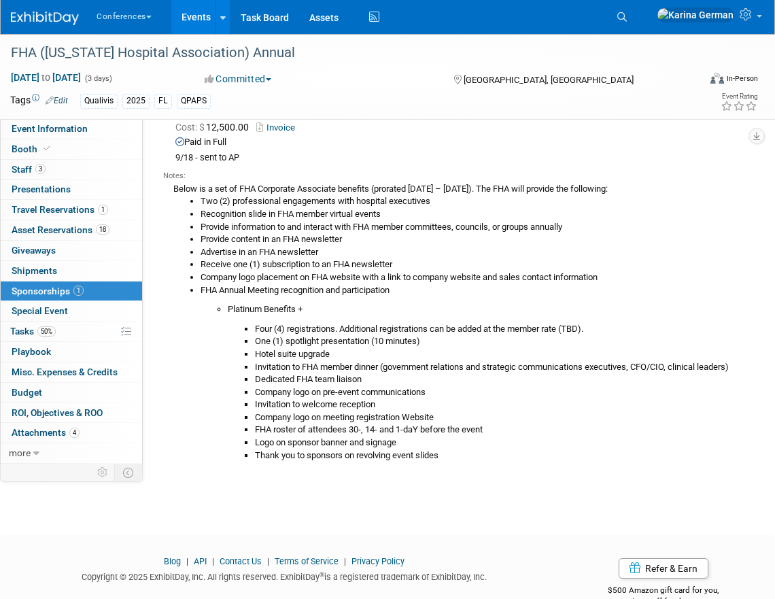
scroll to position [99, 0]
drag, startPoint x: 308, startPoint y: 445, endPoint x: 441, endPoint y: 445, distance: 132.6
click at [441, 436] on li "FHA roster of attendees 30-, 14- and 1-daY before the event" at bounding box center [496, 429] width 483 height 13
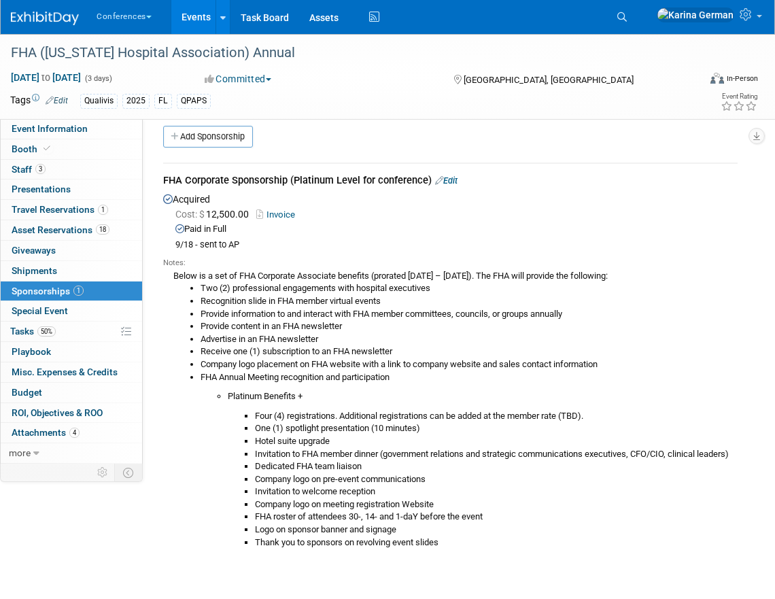
scroll to position [0, 0]
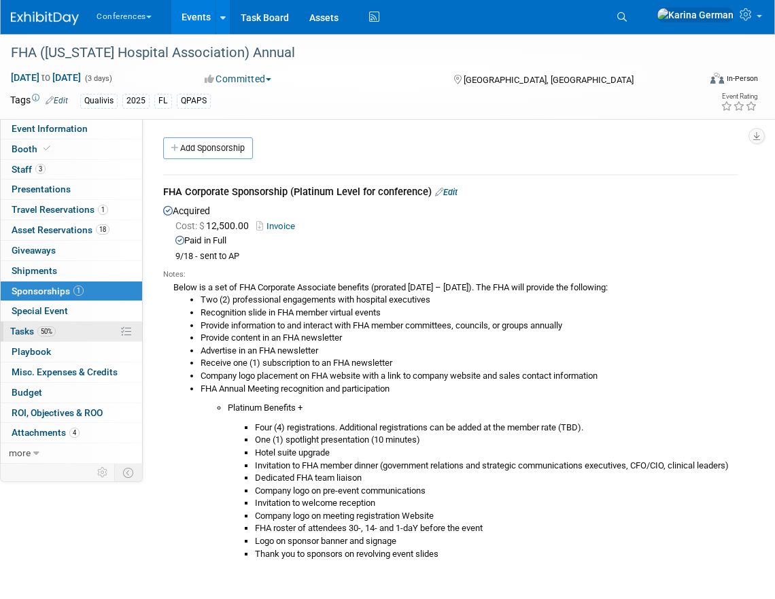
click at [58, 335] on link "50% Tasks 50%" at bounding box center [71, 332] width 141 height 20
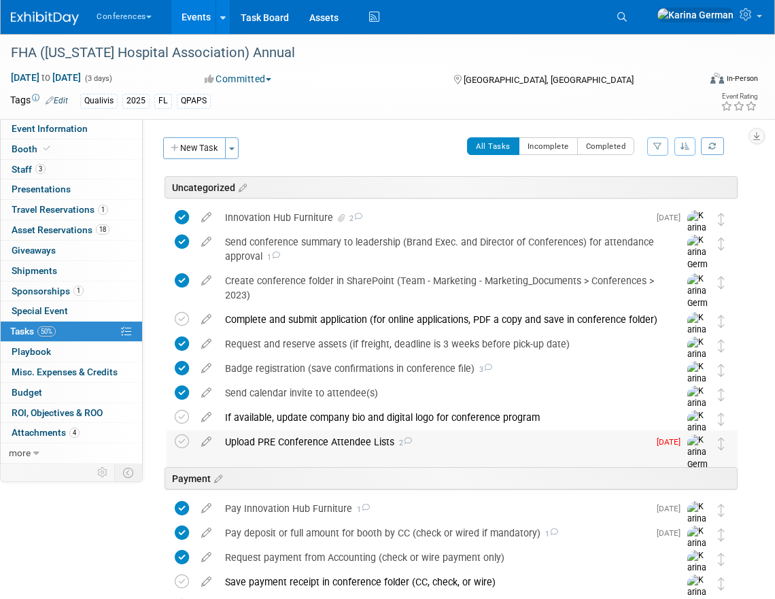
click at [333, 448] on div "Upload PRE Conference Attendee Lists 2" at bounding box center [433, 441] width 430 height 23
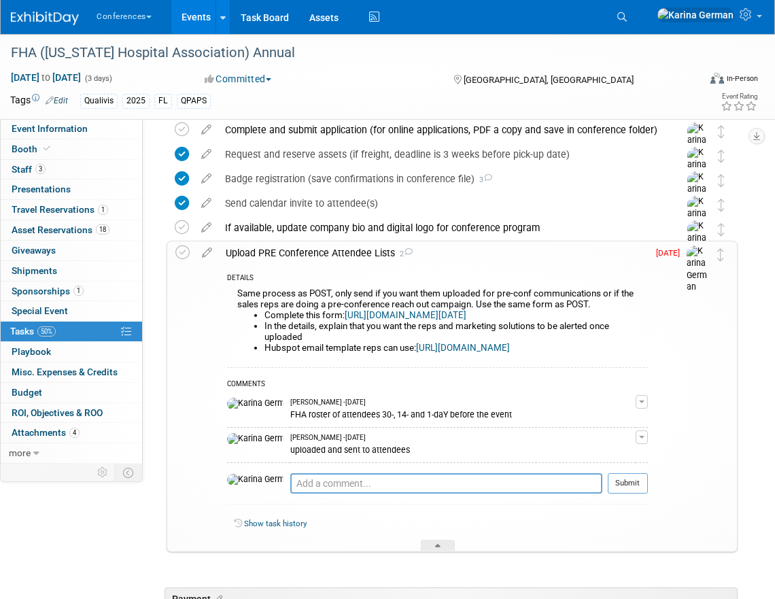
scroll to position [194, 0]
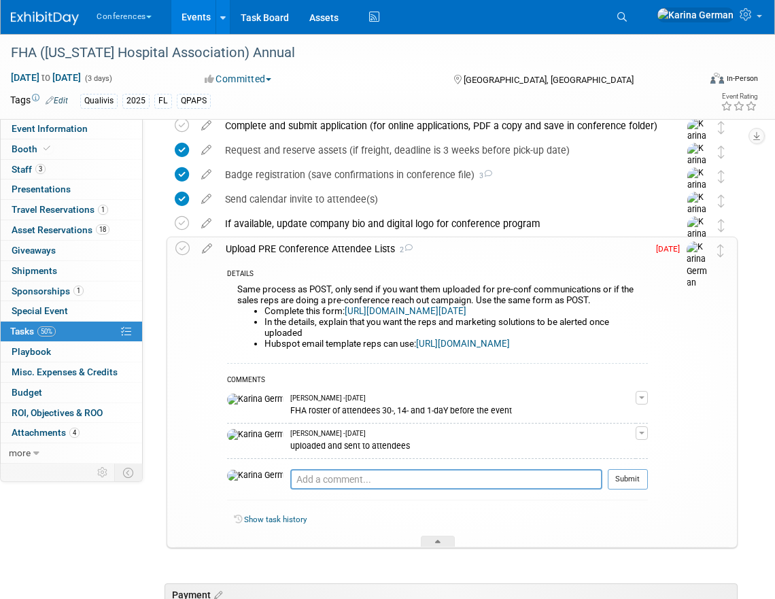
click at [375, 314] on link "https://forms.monday.com/forms/aae04596fff7cdb63096c70fe9d2b002?r=use1" at bounding box center [406, 311] width 122 height 10
click at [317, 490] on textarea at bounding box center [446, 479] width 312 height 20
type textarea "r"
type textarea "a"
type textarea "uploaded new list and sent to team"
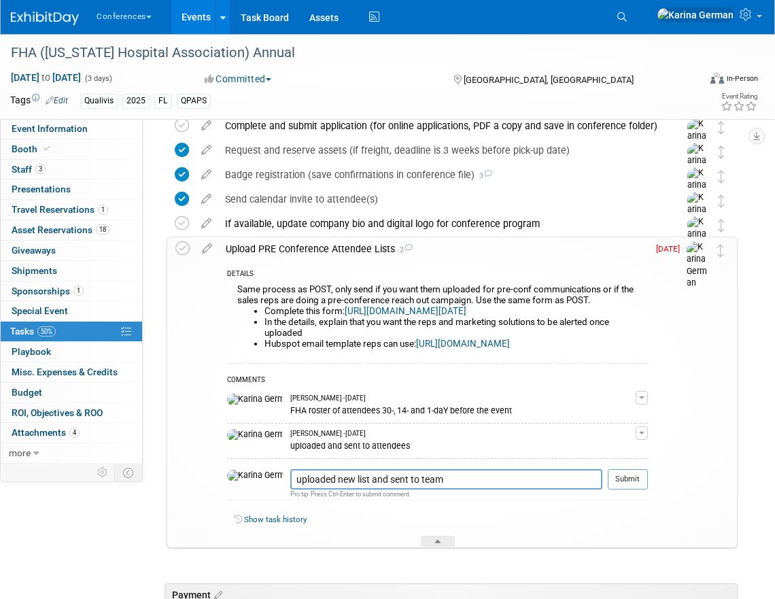
click at [657, 496] on td "Sep 8" at bounding box center [667, 392] width 39 height 310
click at [639, 490] on button "Submit" at bounding box center [628, 479] width 40 height 20
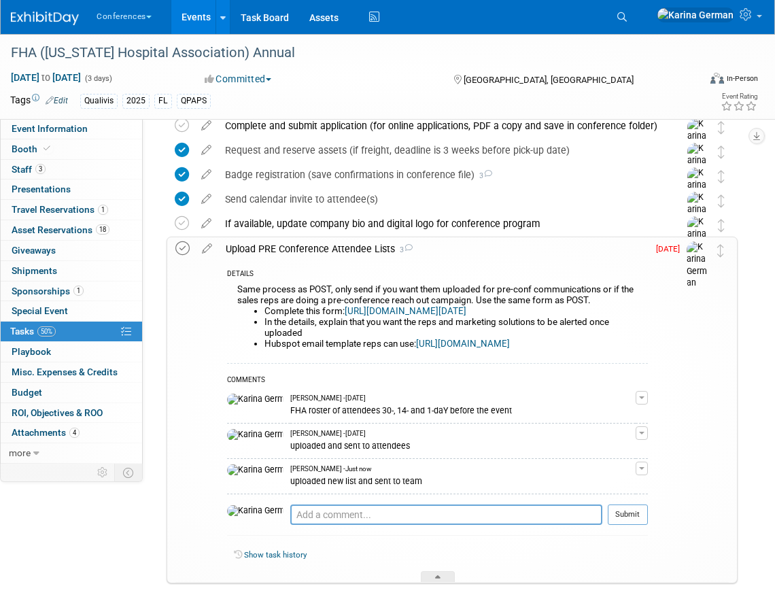
click at [179, 253] on icon at bounding box center [182, 248] width 14 height 14
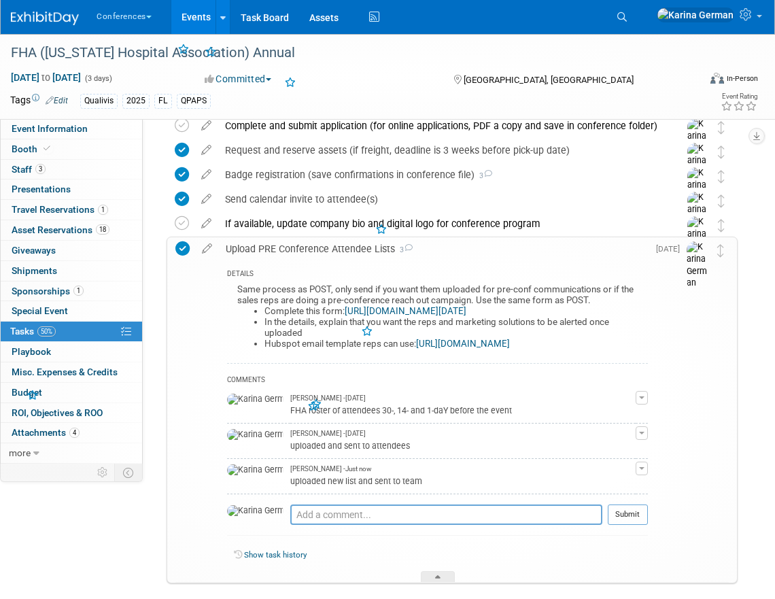
click at [271, 262] on div "DETAILS Same process as POST, only send if you want them uploaded for pre-conf …" at bounding box center [433, 422] width 429 height 322
click at [283, 252] on div "Upload PRE Conference Attendee Lists 3" at bounding box center [433, 248] width 429 height 23
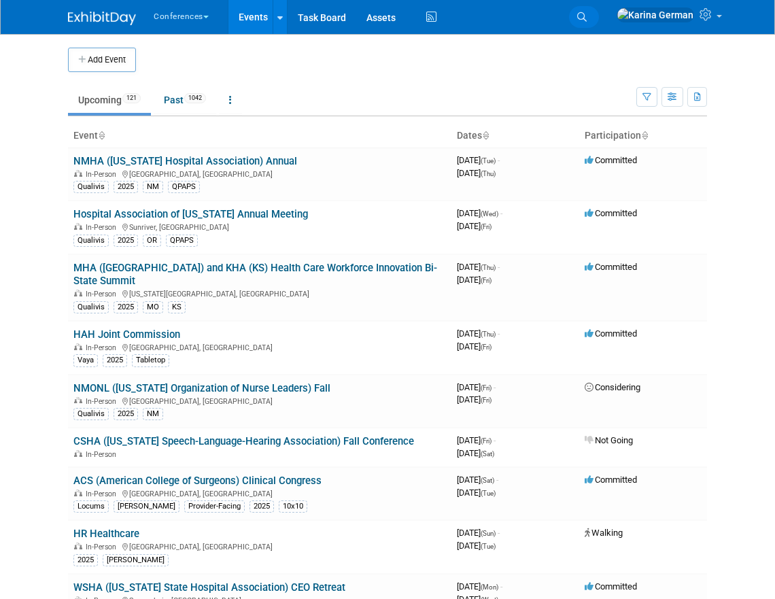
click at [587, 16] on icon at bounding box center [582, 17] width 10 height 10
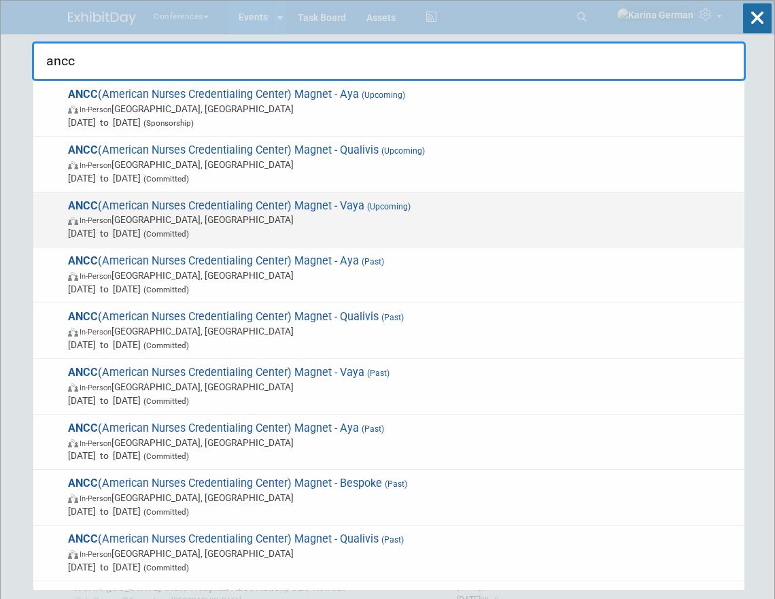
type input "ancc"
click at [345, 205] on span "ANCC (American Nurses Credentialing Center) Magnet - Vaya (Upcoming) In-Person …" at bounding box center [401, 219] width 674 height 41
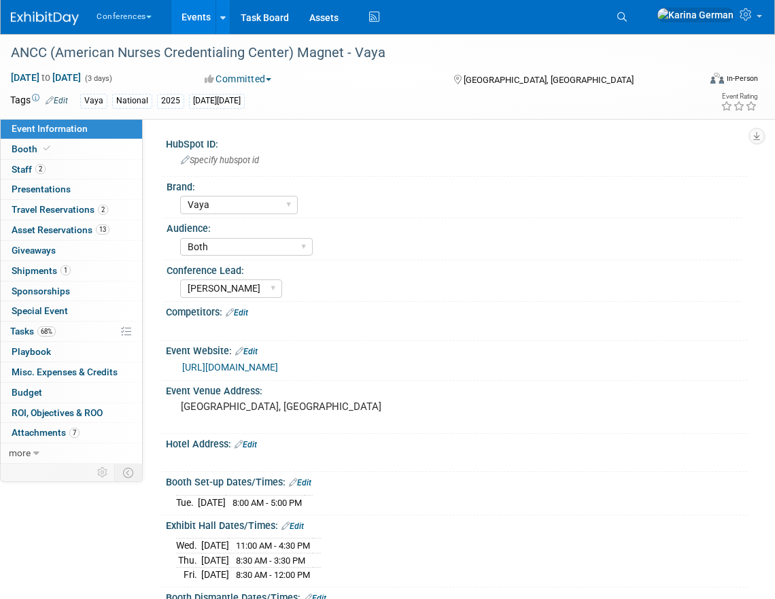
select select "Vaya"
select select "Both"
select select "[PERSON_NAME]"
click at [106, 154] on link "Booth" at bounding box center [71, 149] width 141 height 20
select select "10'x10'"
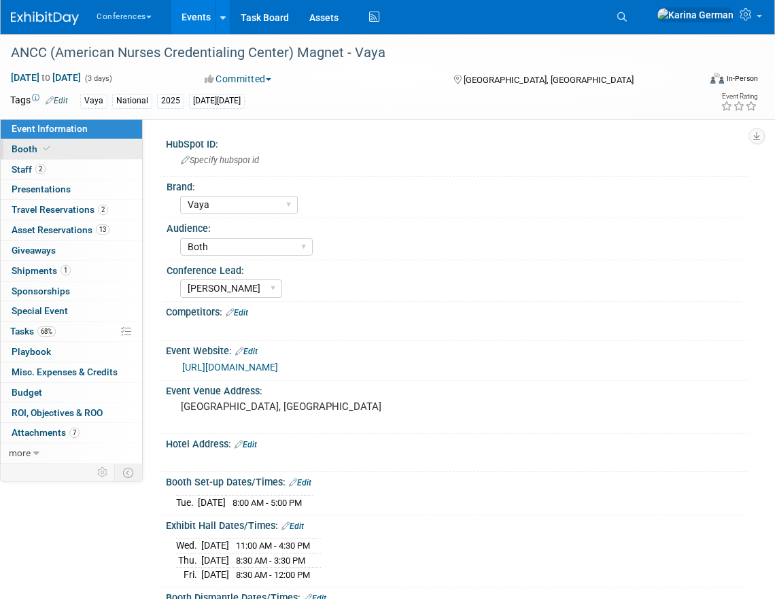
select select "Yes"
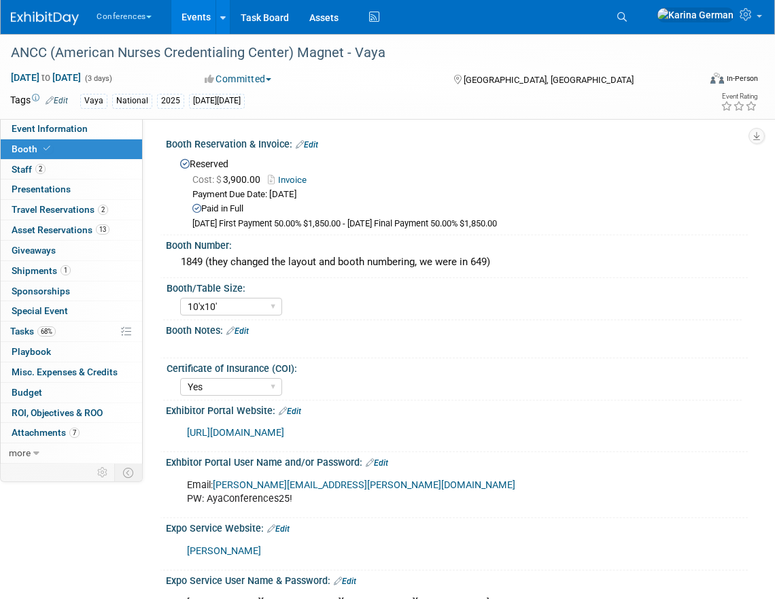
click at [201, 17] on link "Events" at bounding box center [196, 17] width 50 height 34
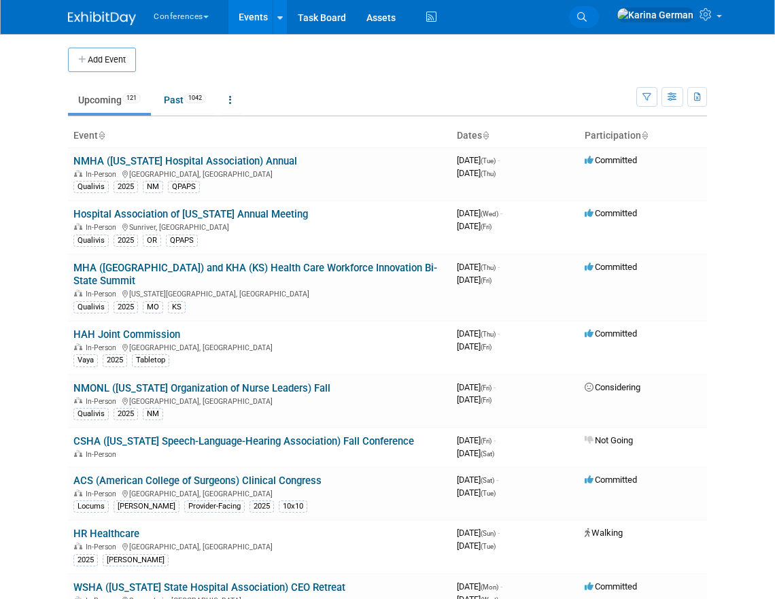
click at [587, 12] on icon at bounding box center [582, 17] width 10 height 10
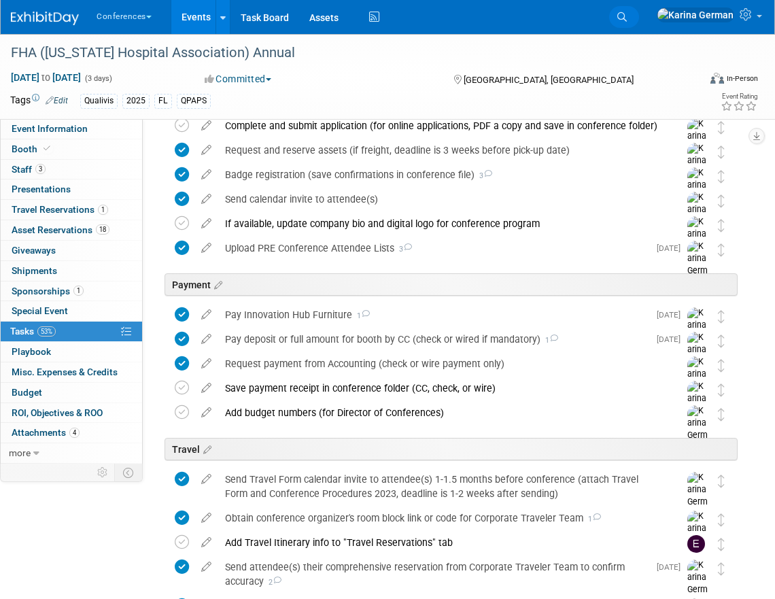
click at [639, 18] on link "Search" at bounding box center [624, 17] width 30 height 22
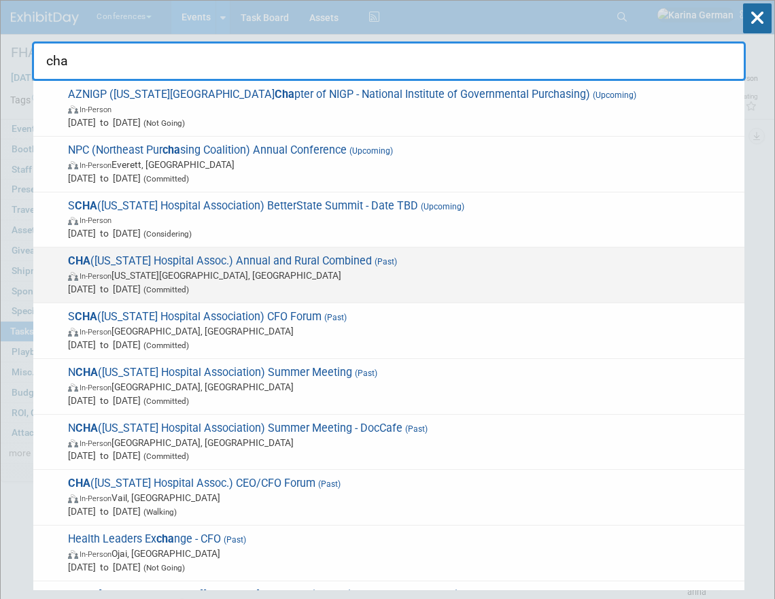
type input "cha"
click at [390, 279] on span "In-Person Colorado Springs, CO" at bounding box center [403, 276] width 670 height 14
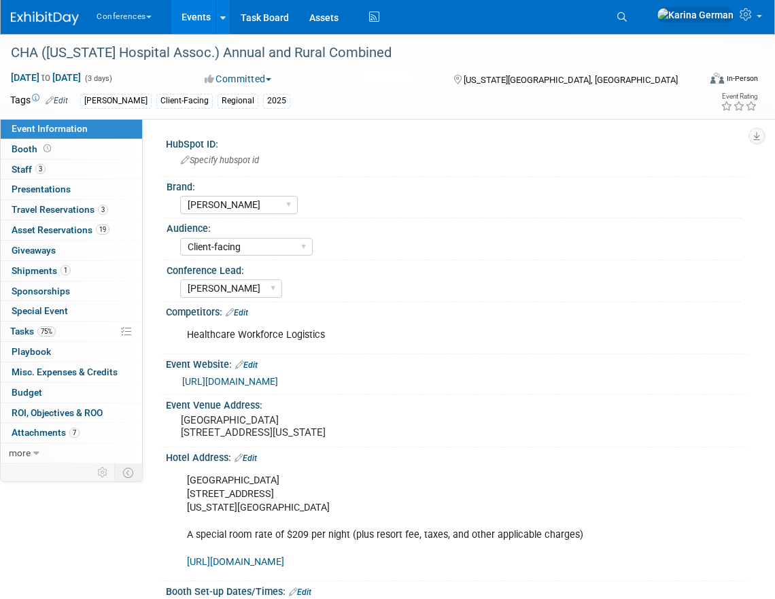
select select "[PERSON_NAME]"
select select "Client-facing"
select select "[PERSON_NAME]"
click at [65, 174] on link "3 Staff 3" at bounding box center [71, 170] width 141 height 20
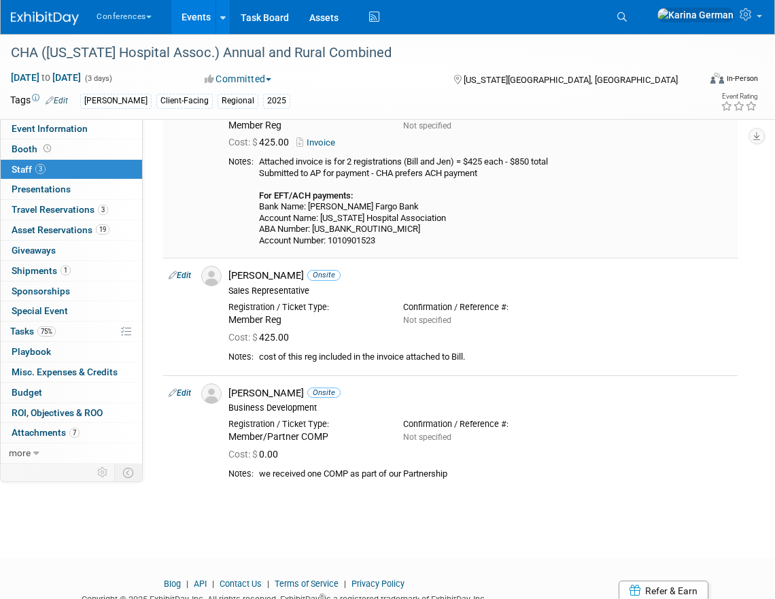
scroll to position [111, 0]
click at [81, 210] on span "Travel Reservations 3" at bounding box center [60, 209] width 97 height 11
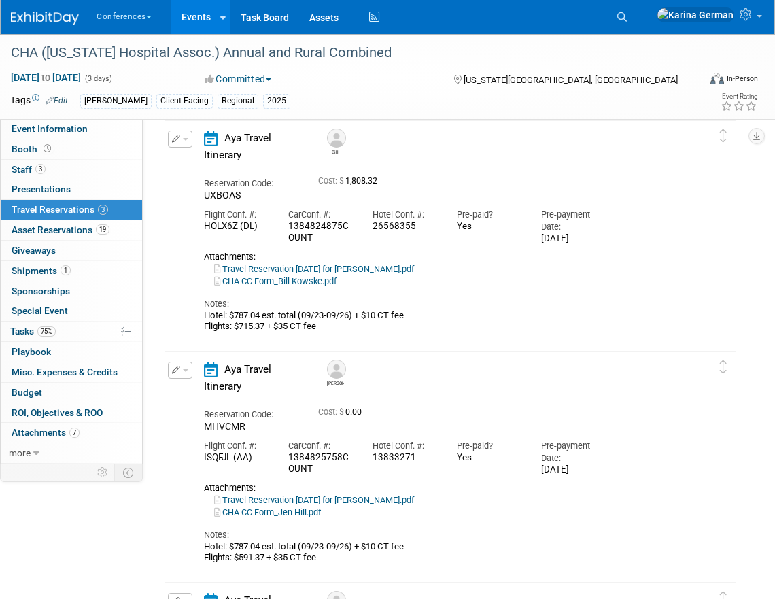
scroll to position [58, 0]
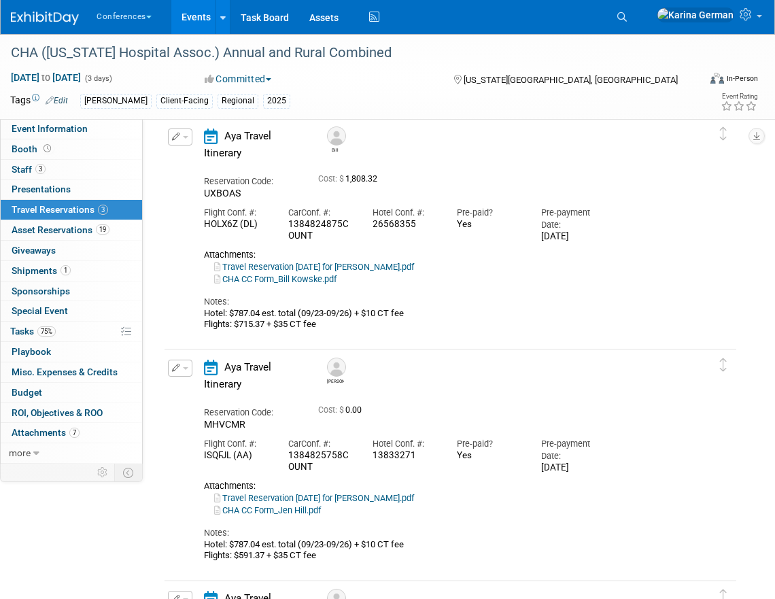
click at [412, 301] on div "Notes: Hotel: $787.04 est. total (09/23-09/26) + $10 CT fee Flights: $715.37 + …" at bounding box center [446, 308] width 485 height 45
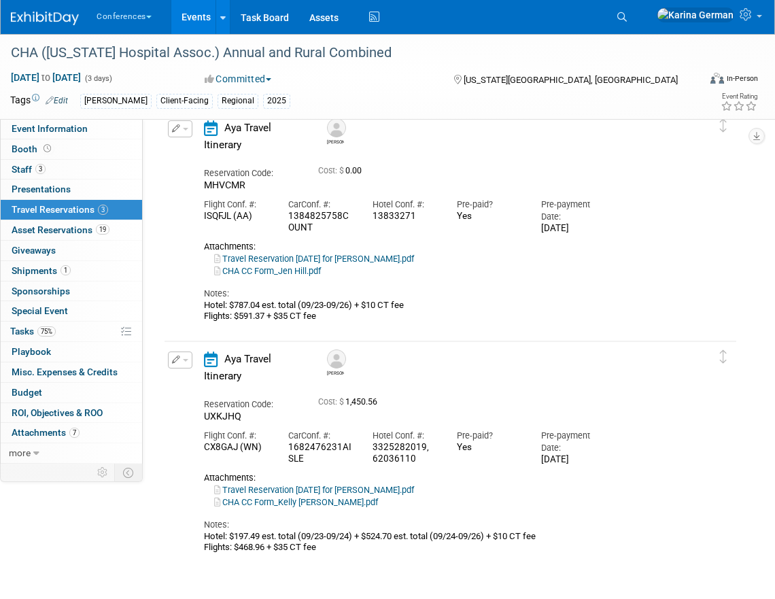
scroll to position [303, 0]
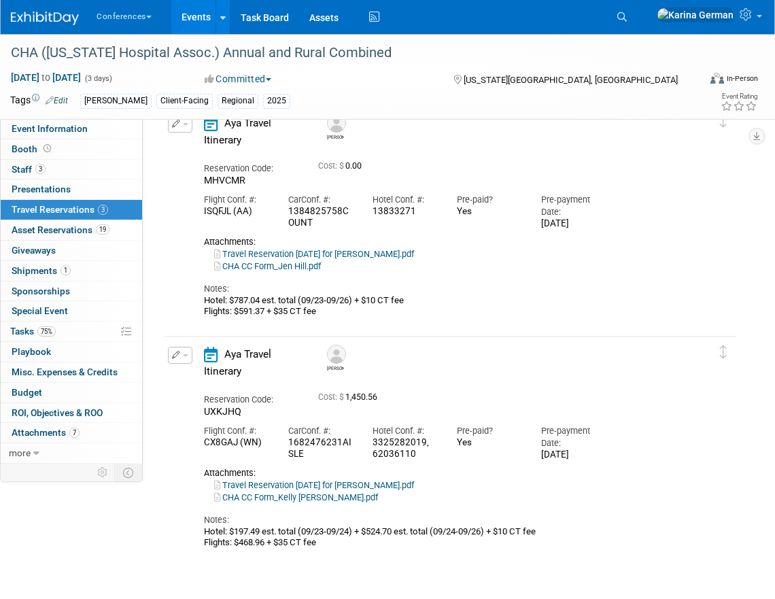
click at [315, 502] on link "CHA CC Form_Kelly Parker.pdf" at bounding box center [296, 497] width 164 height 10
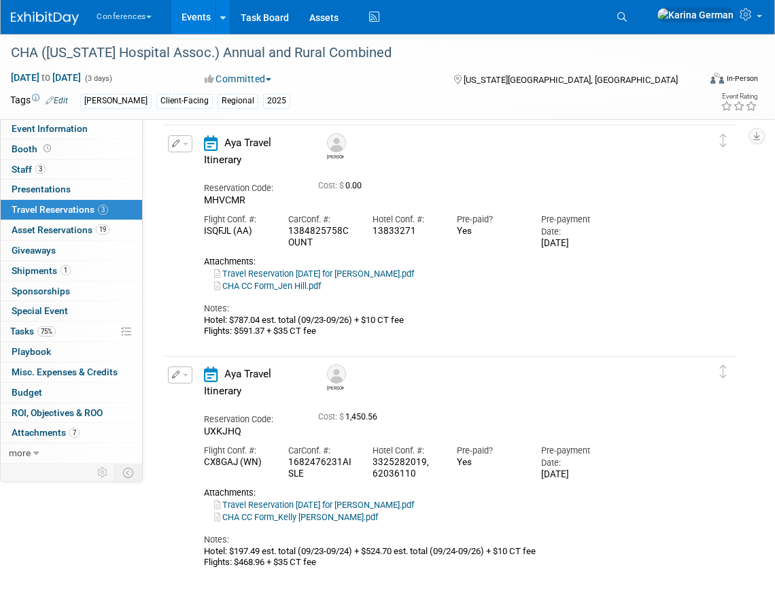
drag, startPoint x: 231, startPoint y: 330, endPoint x: 291, endPoint y: 328, distance: 59.9
click at [292, 328] on div "Hotel: $787.04 est. total (09/23-09/26) + $10 CT fee Flights: $591.37 + $35 CT …" at bounding box center [446, 326] width 485 height 22
click at [291, 328] on div "Hotel: $787.04 est. total (09/23-09/26) + $10 CT fee Flights: $591.37 + $35 CT …" at bounding box center [446, 326] width 485 height 22
click at [541, 313] on div "Notes: Hotel: $787.04 est. total (09/23-09/26) + $10 CT fee Flights: $591.37 + …" at bounding box center [446, 314] width 485 height 45
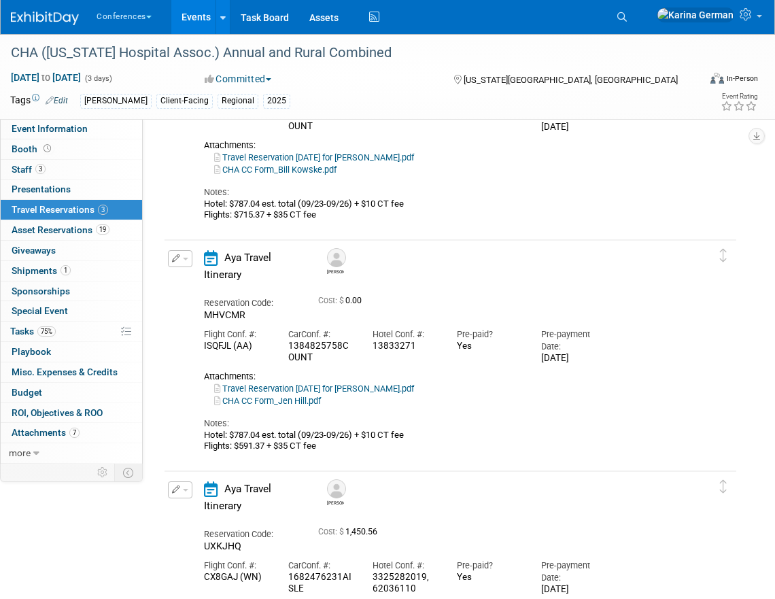
scroll to position [186, 0]
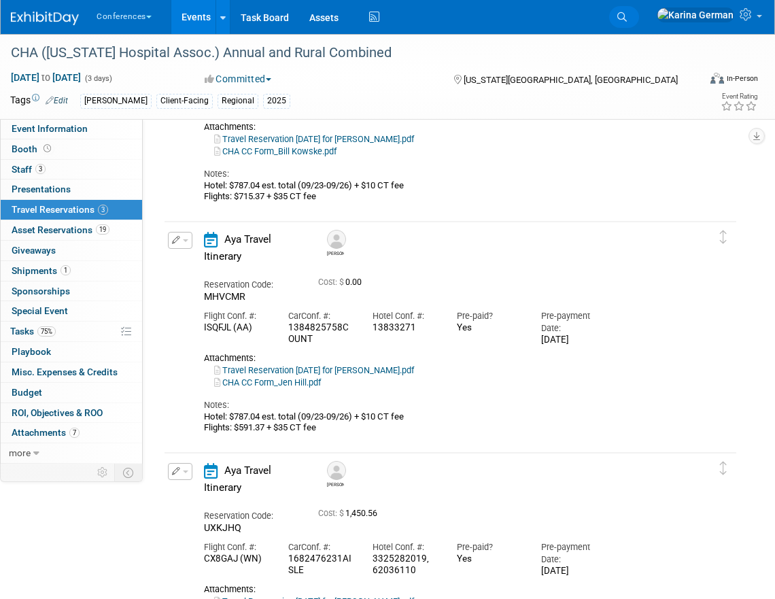
click at [627, 18] on icon at bounding box center [622, 17] width 10 height 10
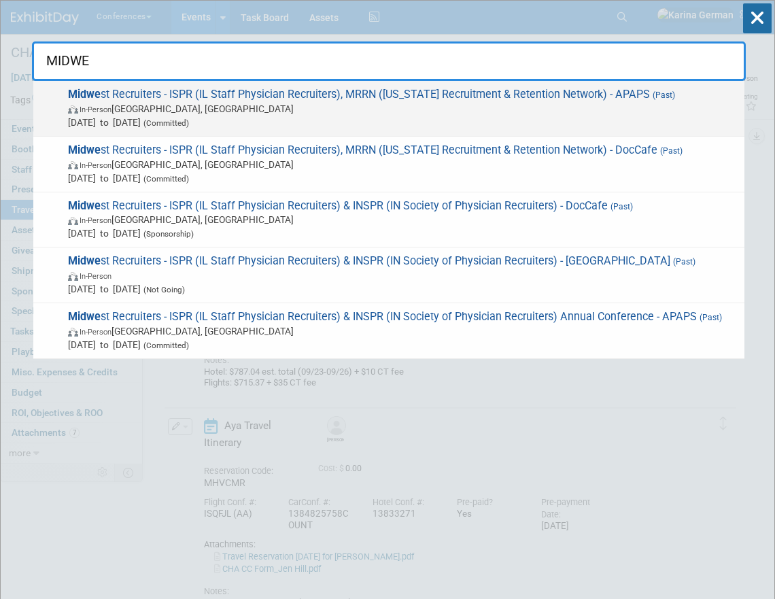
type input "MIDWE"
click at [377, 124] on span "Sep 7, 2025 to Sep 9, 2025 (Committed)" at bounding box center [403, 123] width 670 height 14
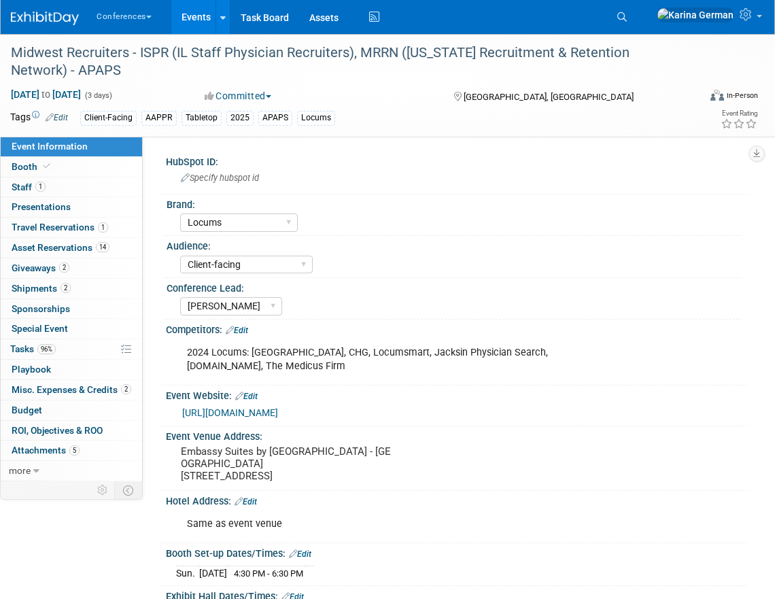
select select "Locums"
select select "Client-facing"
select select "[PERSON_NAME]"
click at [74, 187] on link "1 Staff 1" at bounding box center [71, 187] width 141 height 20
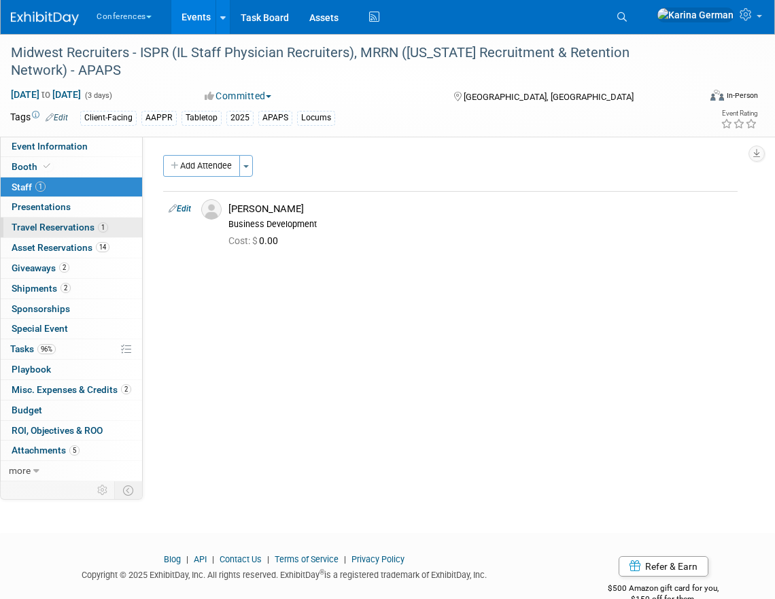
click at [91, 226] on span "Travel Reservations 1" at bounding box center [60, 227] width 97 height 11
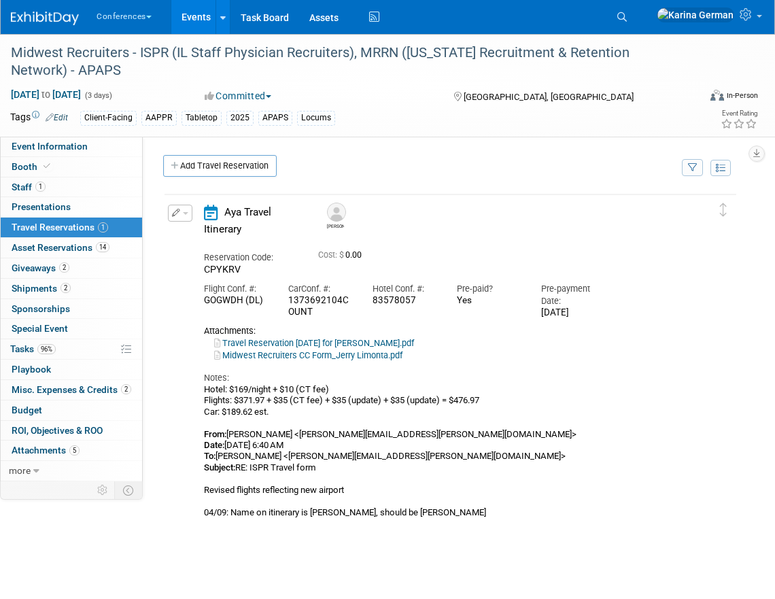
scroll to position [44, 0]
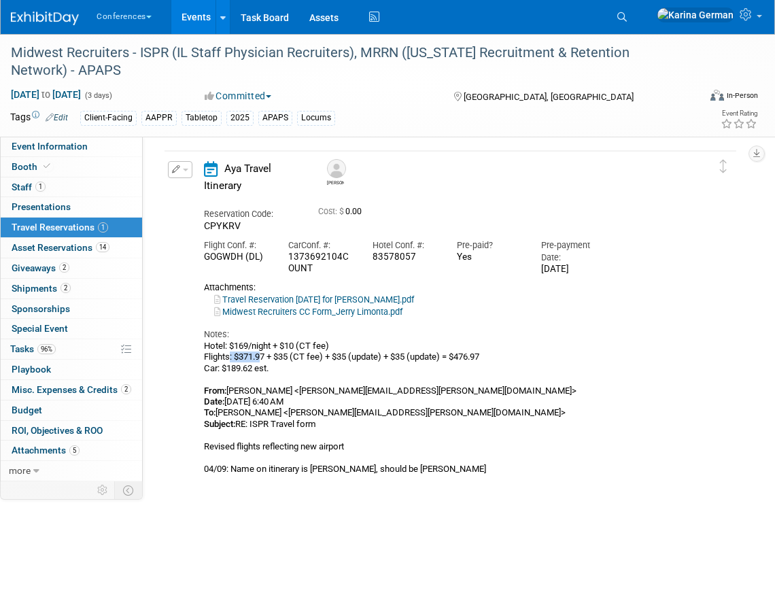
drag, startPoint x: 231, startPoint y: 368, endPoint x: 263, endPoint y: 368, distance: 32.0
click at [263, 368] on div "Hotel: $169/night + $10 (CT fee) Flights: $371.97 + $35 (CT fee) + $35 (update)…" at bounding box center [446, 408] width 485 height 134
click at [263, 367] on div "Hotel: $169/night + $10 (CT fee) Flights: $371.97 + $35 (CT fee) + $35 (update)…" at bounding box center [446, 408] width 485 height 134
click at [340, 305] on link "Travel Reservation [DATE] for [PERSON_NAME].pdf" at bounding box center [314, 299] width 200 height 10
click at [639, 22] on link "Search" at bounding box center [624, 17] width 30 height 22
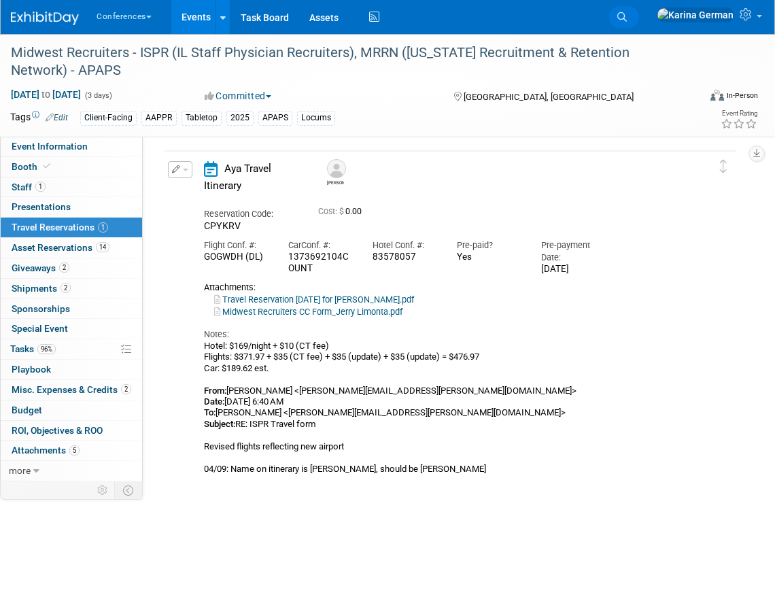
scroll to position [0, 0]
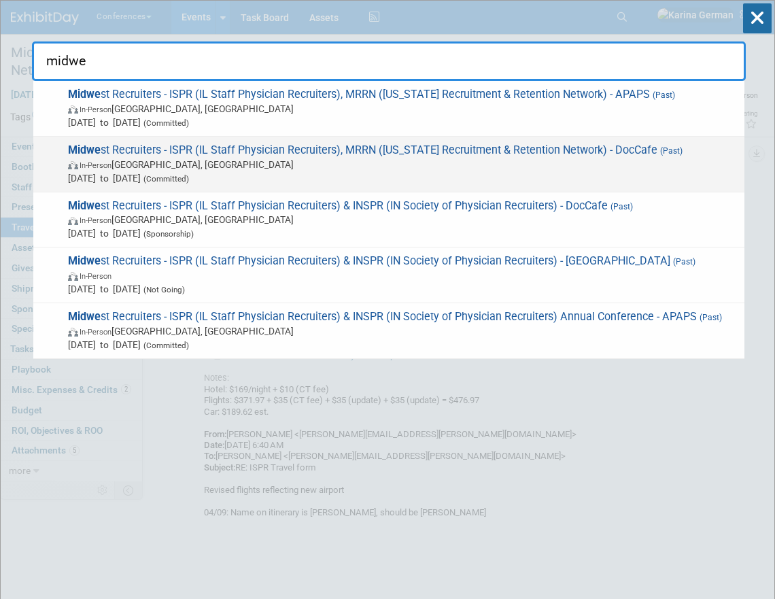
type input "midwe"
click at [396, 152] on span "Midwe st Recruiters - ISPR (IL Staff Physician Recruiters), MRRN ([US_STATE] Re…" at bounding box center [401, 163] width 674 height 41
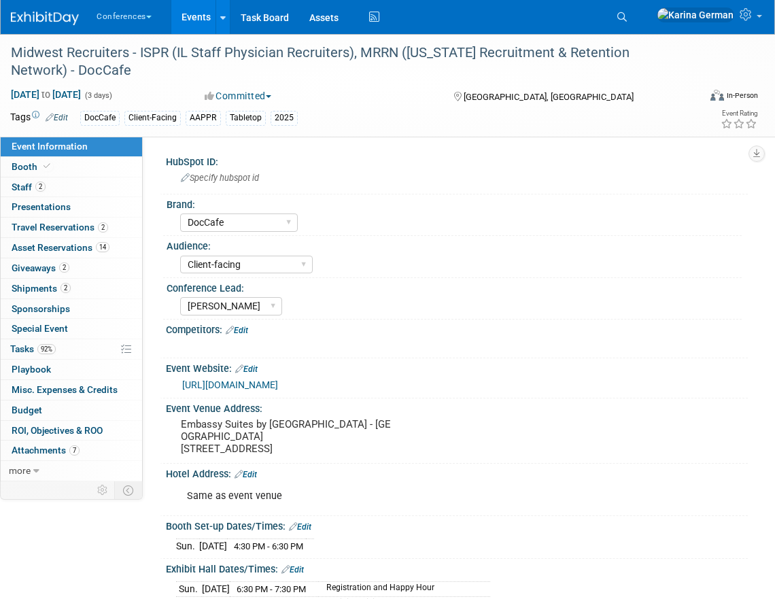
select select "DocCafe"
select select "Client-facing"
select select "[PERSON_NAME]"
click at [84, 237] on link "2 Travel Reservations 2" at bounding box center [71, 228] width 141 height 20
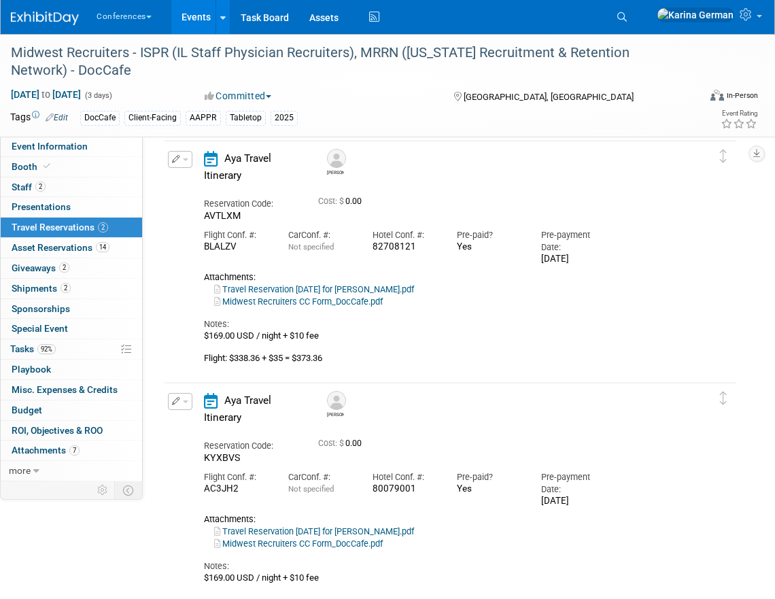
scroll to position [69, 0]
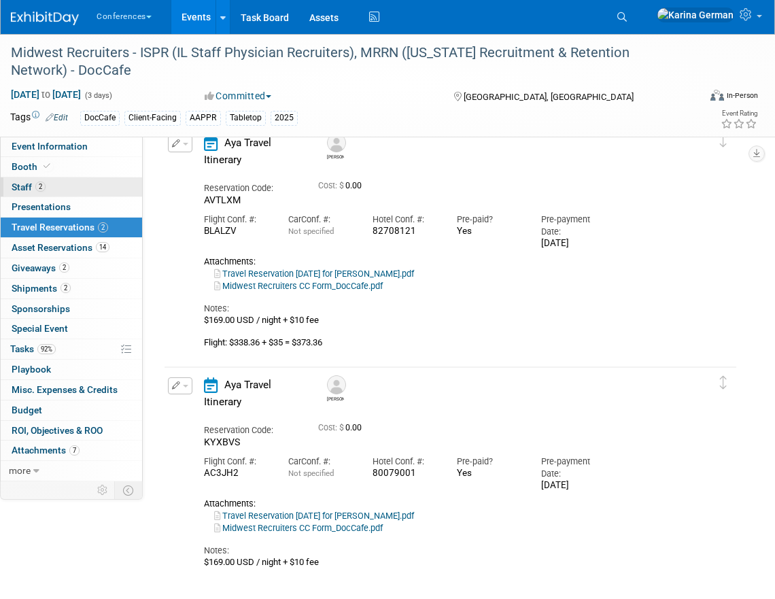
click at [80, 187] on link "2 Staff 2" at bounding box center [71, 187] width 141 height 20
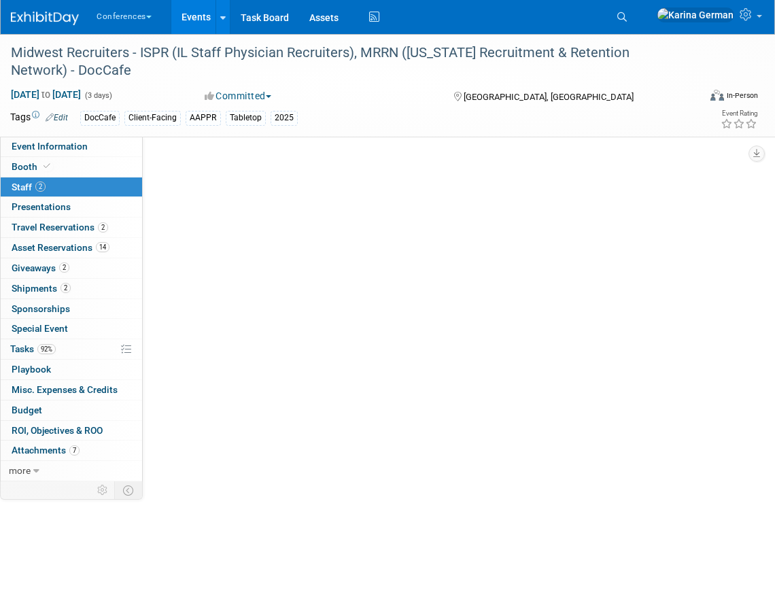
scroll to position [0, 0]
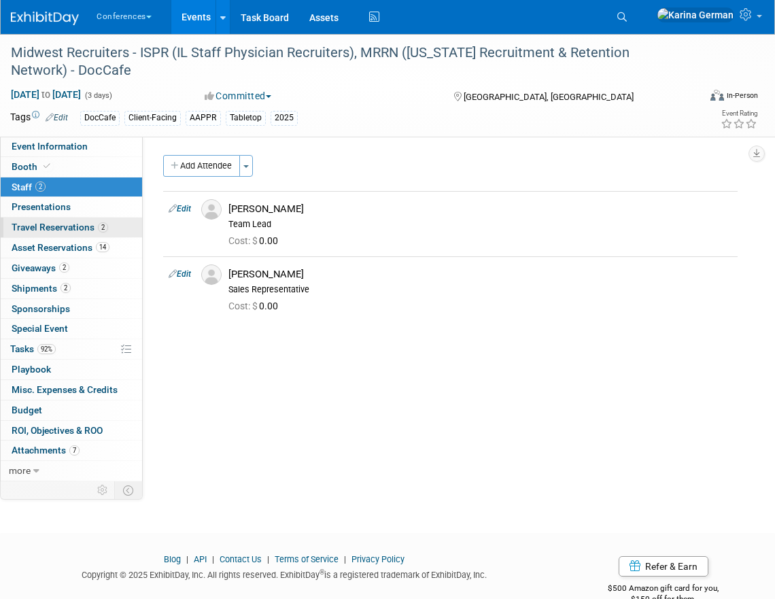
click at [109, 231] on link "2 Travel Reservations 2" at bounding box center [71, 228] width 141 height 20
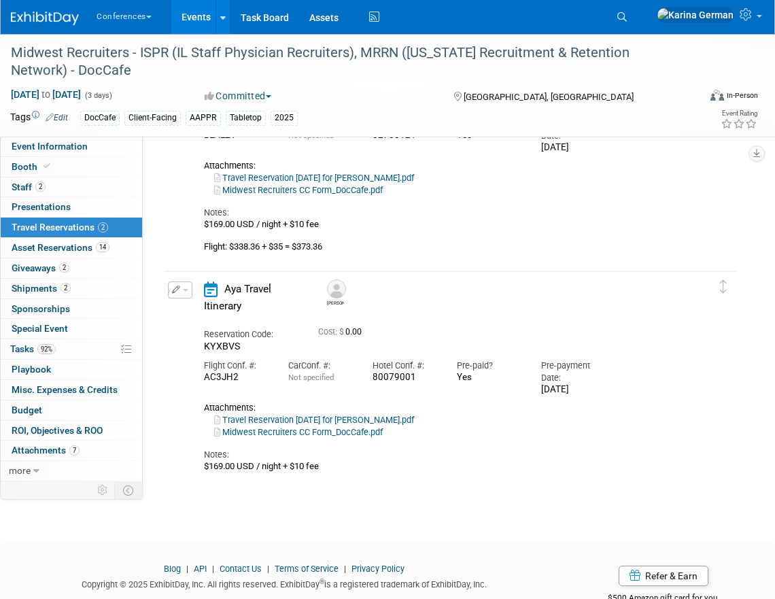
scroll to position [167, 0]
click at [375, 424] on link "Travel Reservation [DATE] for [PERSON_NAME].pdf" at bounding box center [314, 418] width 200 height 10
click at [405, 182] on link "Travel Reservation [DATE] for [PERSON_NAME].pdf" at bounding box center [314, 176] width 200 height 10
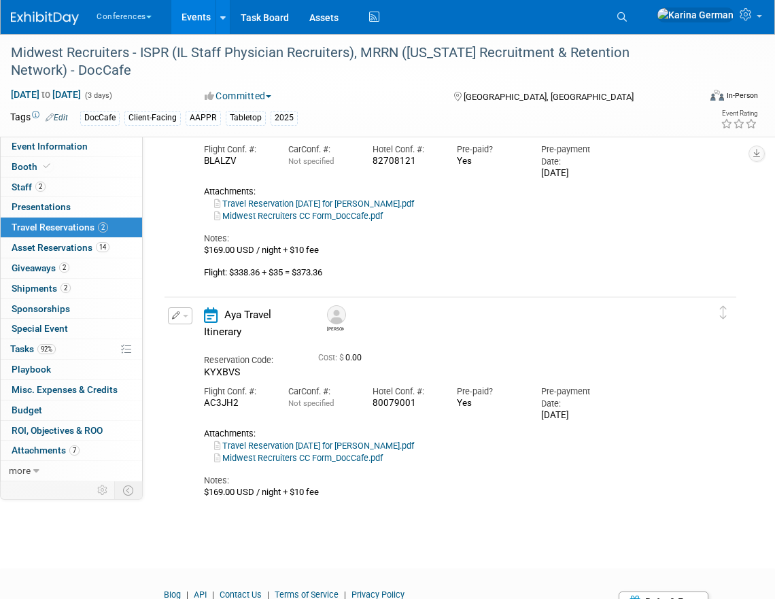
scroll to position [129, 0]
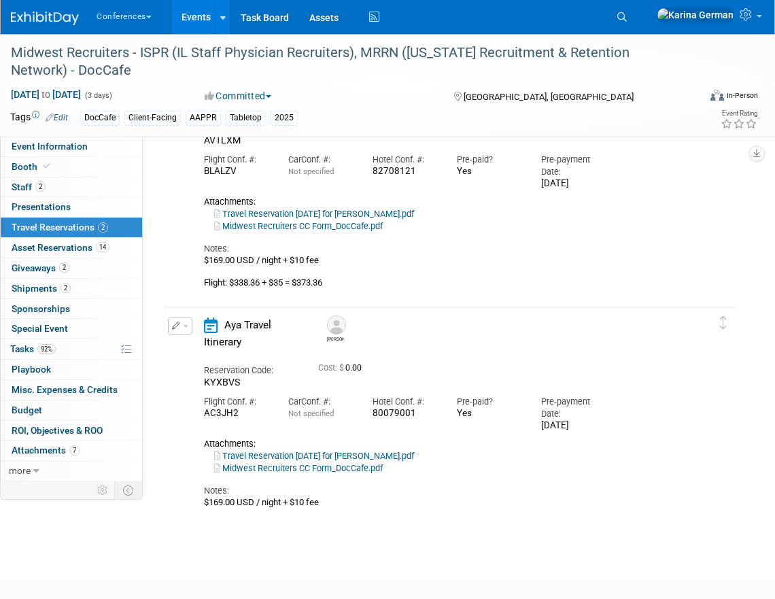
click at [394, 461] on link "Travel Reservation [DATE] for [PERSON_NAME].pdf" at bounding box center [314, 456] width 200 height 10
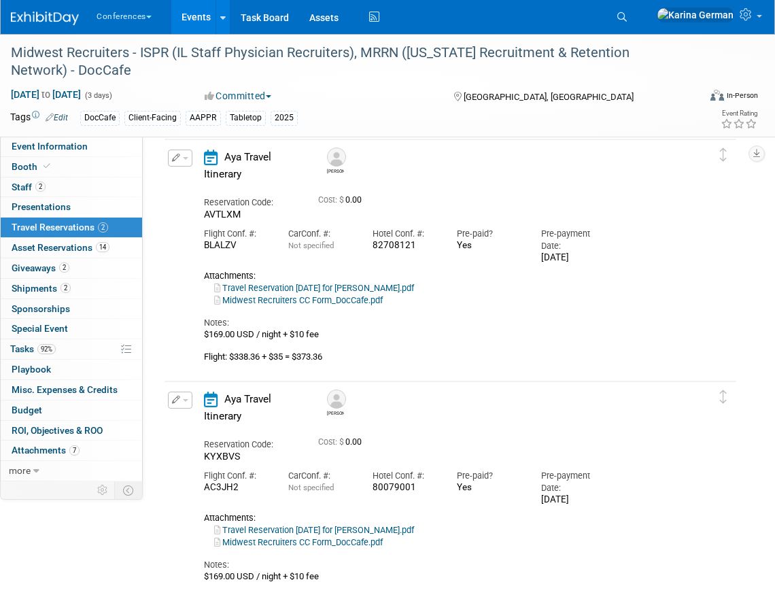
scroll to position [52, 0]
